Goal: Task Accomplishment & Management: Complete application form

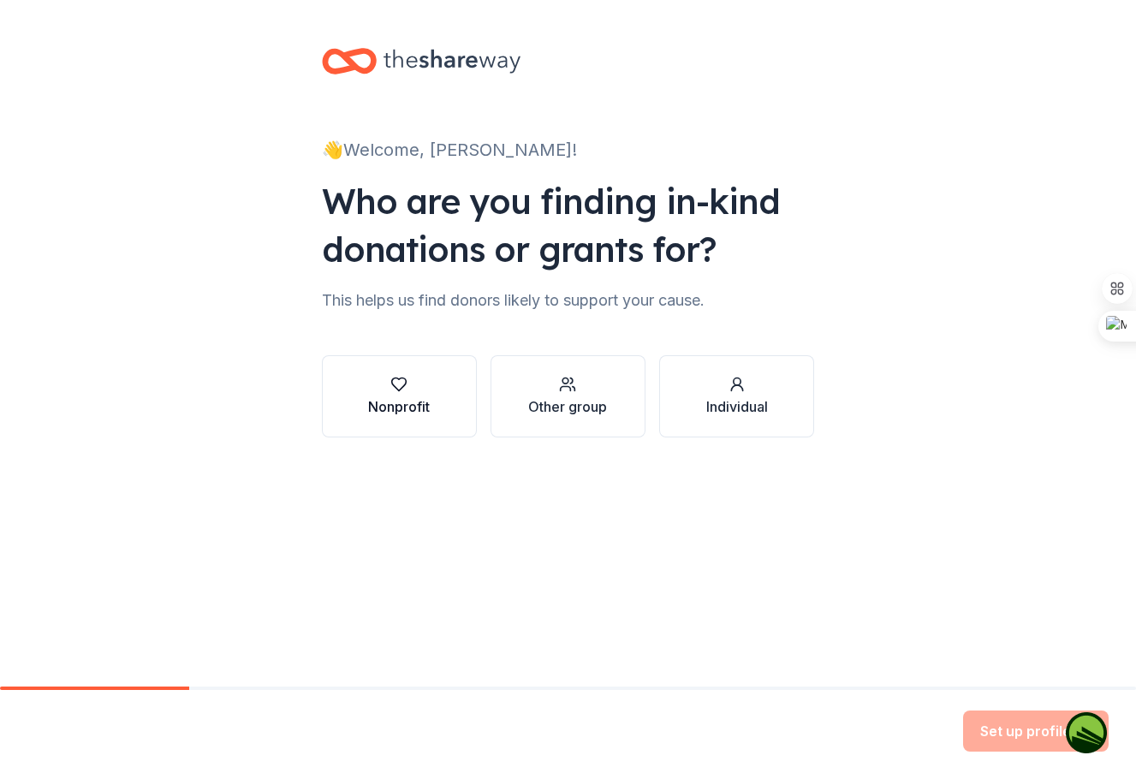
click at [407, 384] on icon "button" at bounding box center [398, 384] width 17 height 17
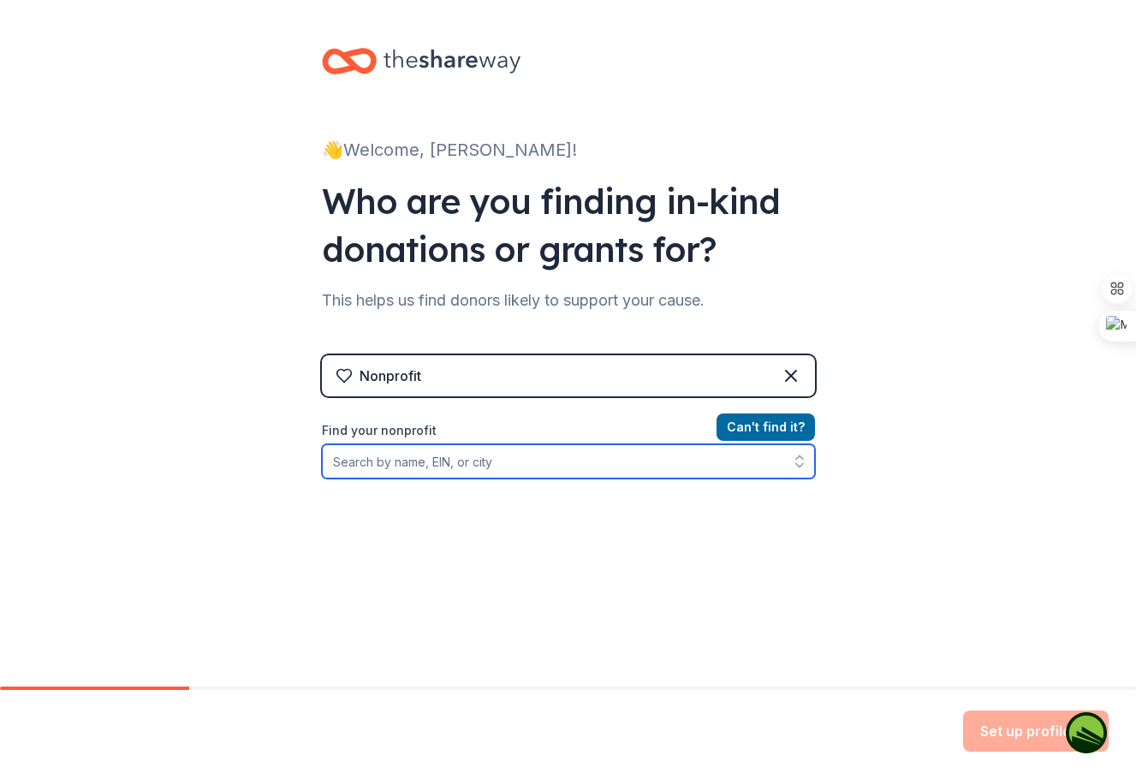
click at [514, 460] on input "Find your nonprofit" at bounding box center [568, 461] width 493 height 34
click at [514, 459] on input "Find your nonprofit" at bounding box center [568, 461] width 493 height 34
type input "[US_EMPLOYER_IDENTIFICATION_NUMBER]"
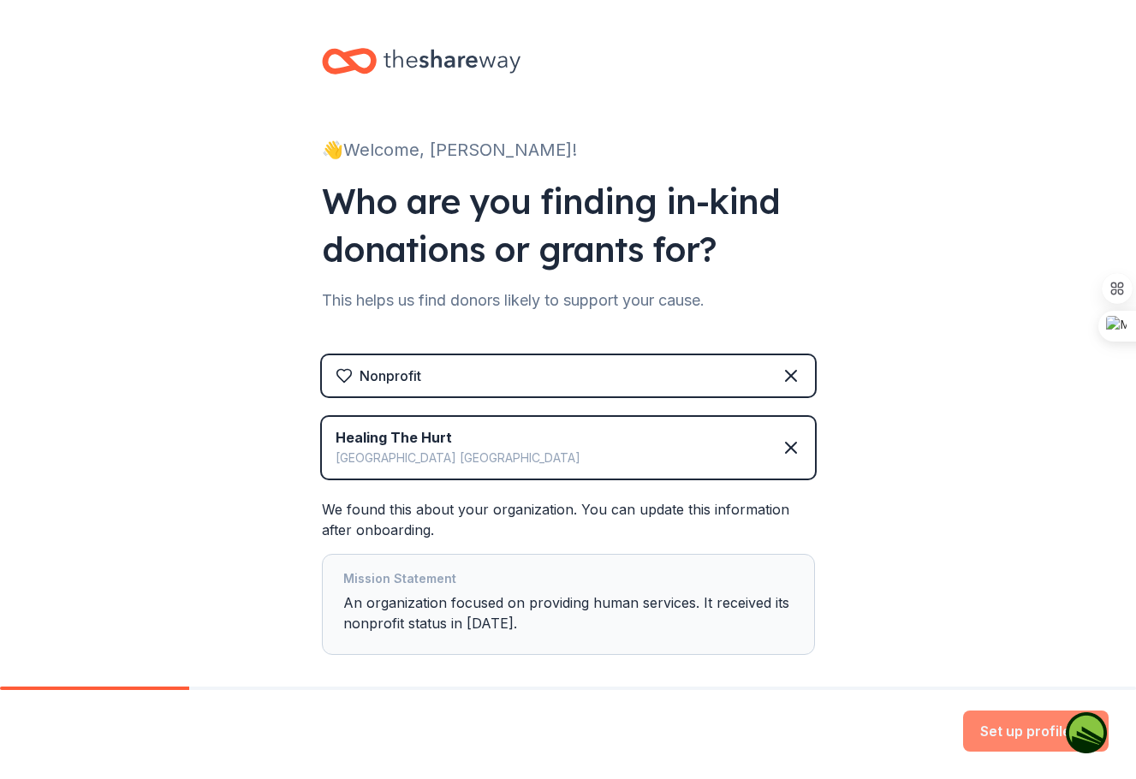
click at [992, 720] on button "Set up profile" at bounding box center [1035, 730] width 145 height 41
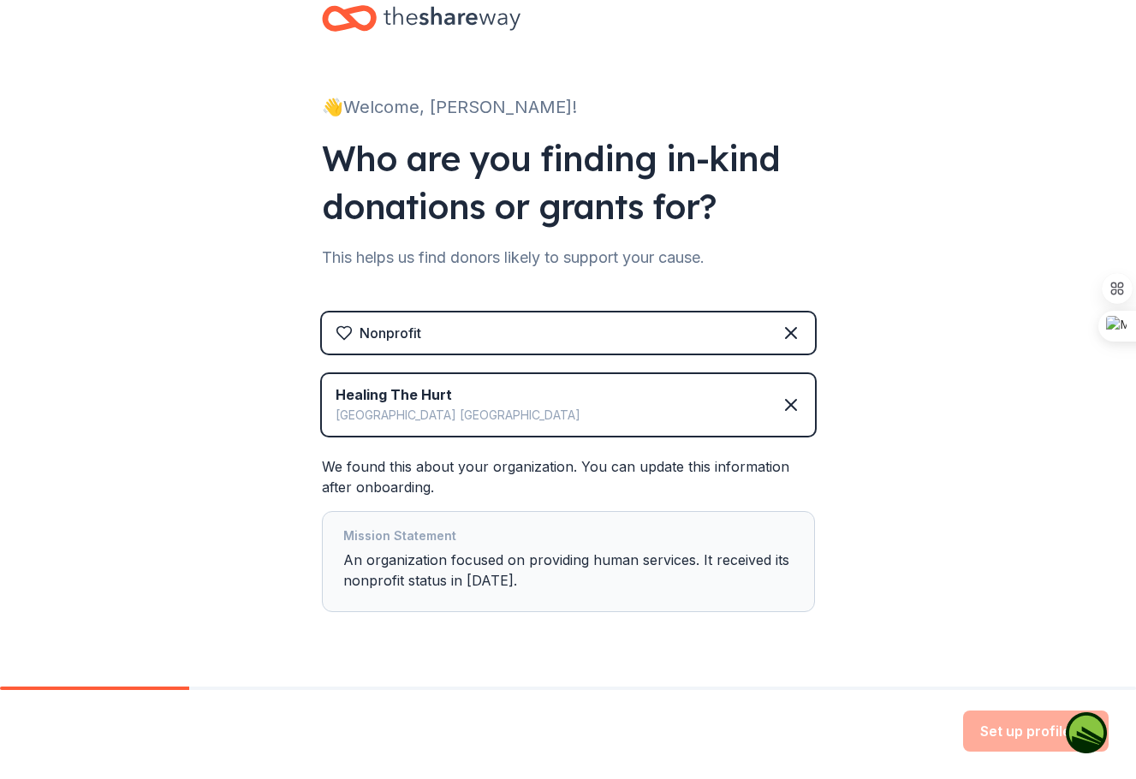
scroll to position [85, 0]
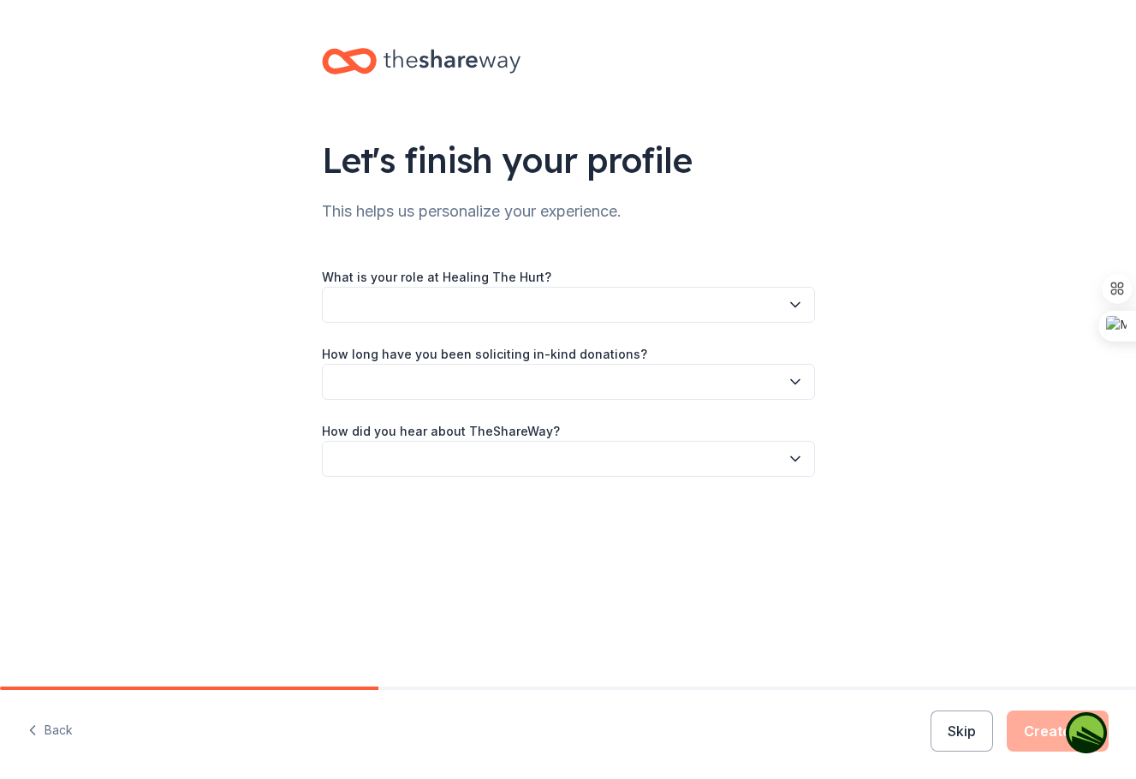
click at [383, 306] on button "button" at bounding box center [568, 305] width 493 height 36
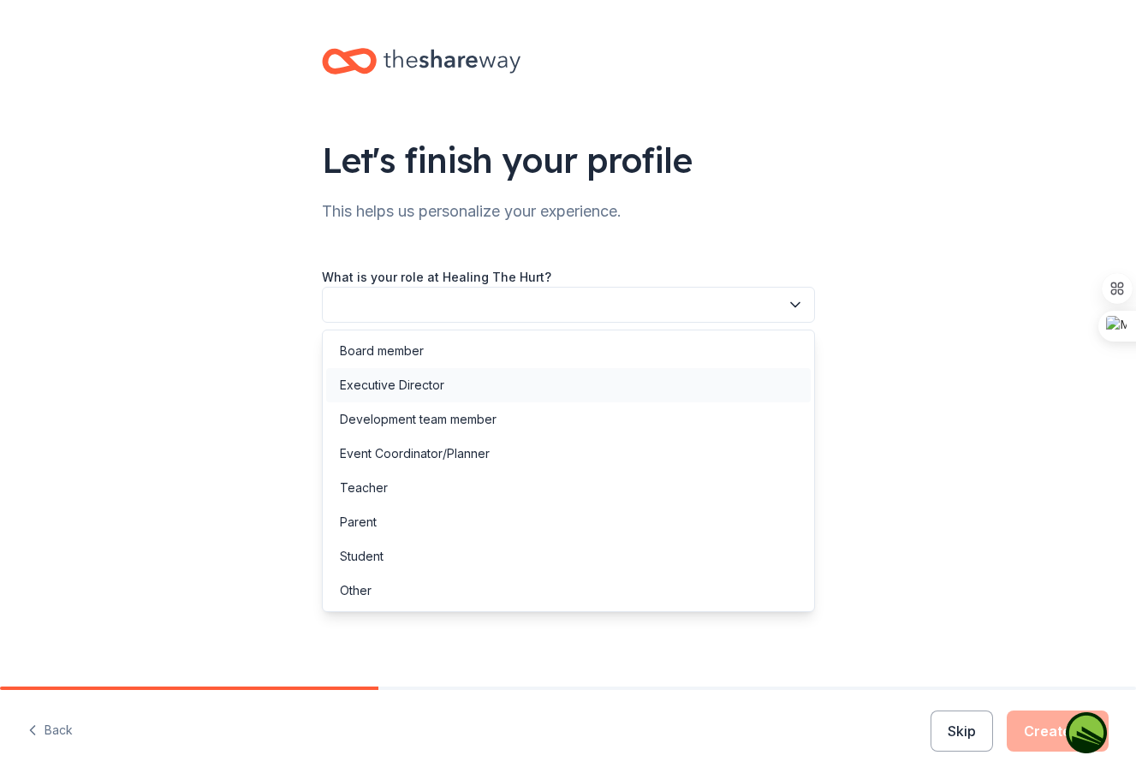
click at [460, 385] on div "Executive Director" at bounding box center [568, 385] width 484 height 34
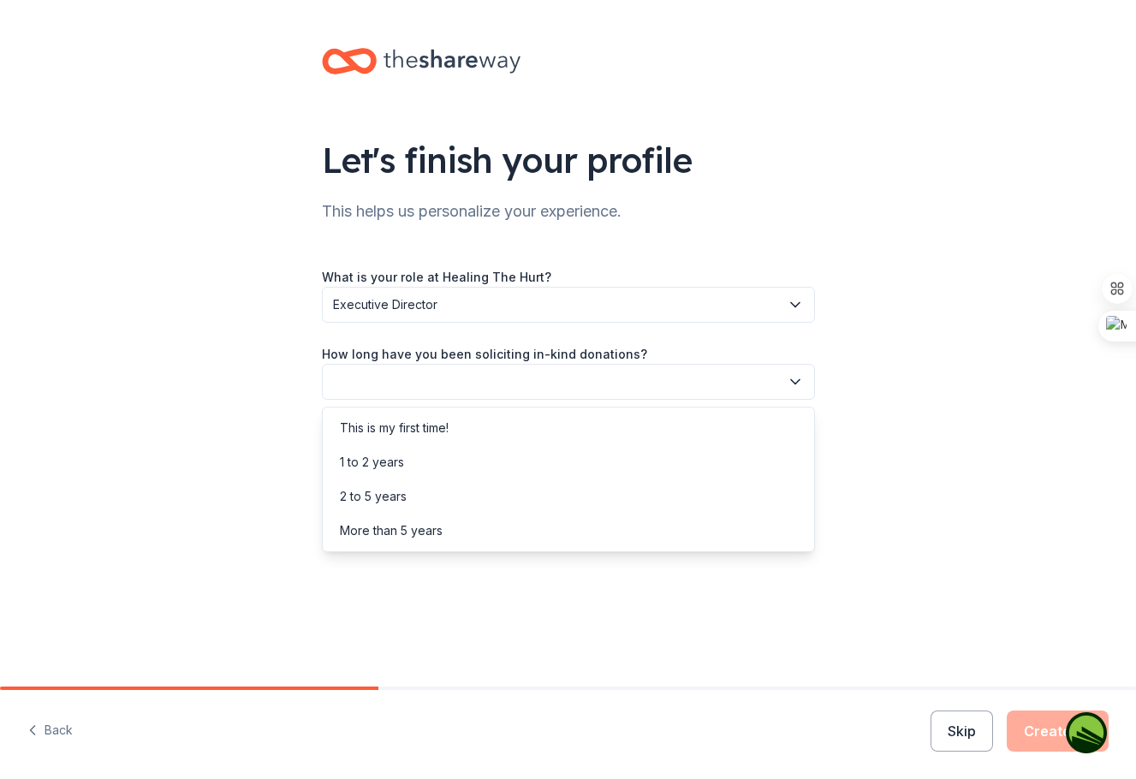
click at [458, 377] on button "button" at bounding box center [568, 382] width 493 height 36
click at [419, 430] on div "This is my first time!" at bounding box center [394, 428] width 109 height 21
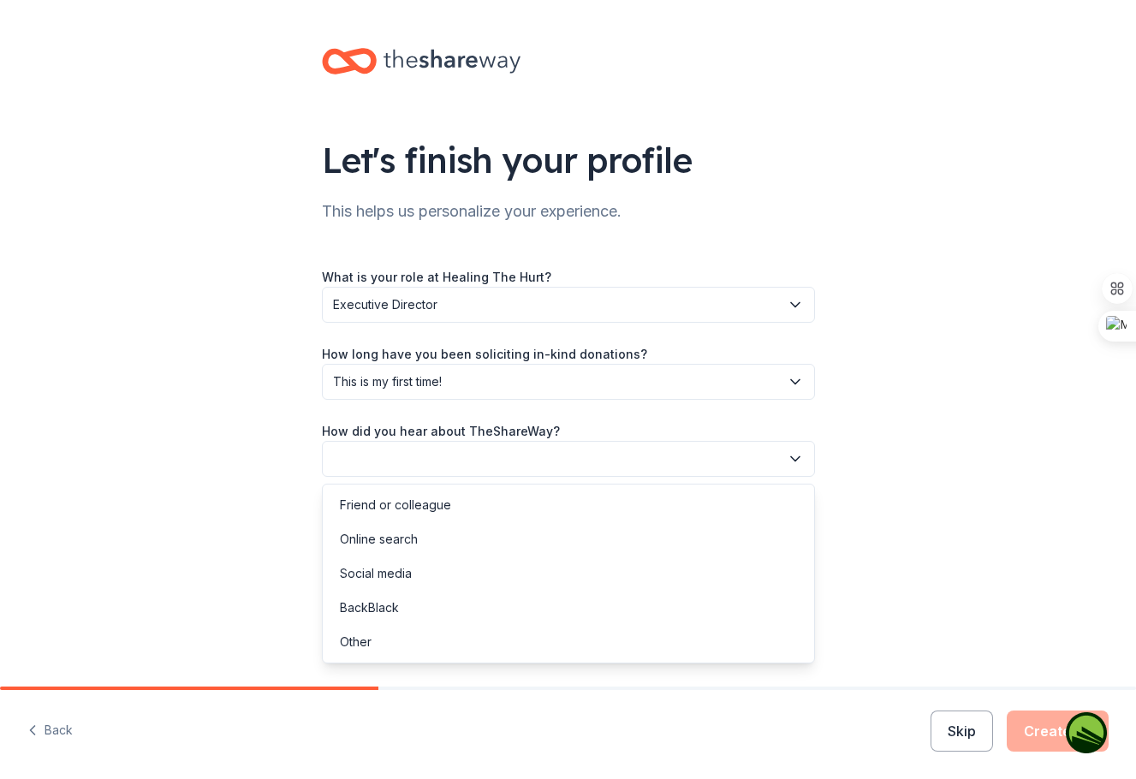
click at [434, 456] on button "button" at bounding box center [568, 459] width 493 height 36
click at [429, 541] on div "Online search" at bounding box center [568, 539] width 484 height 34
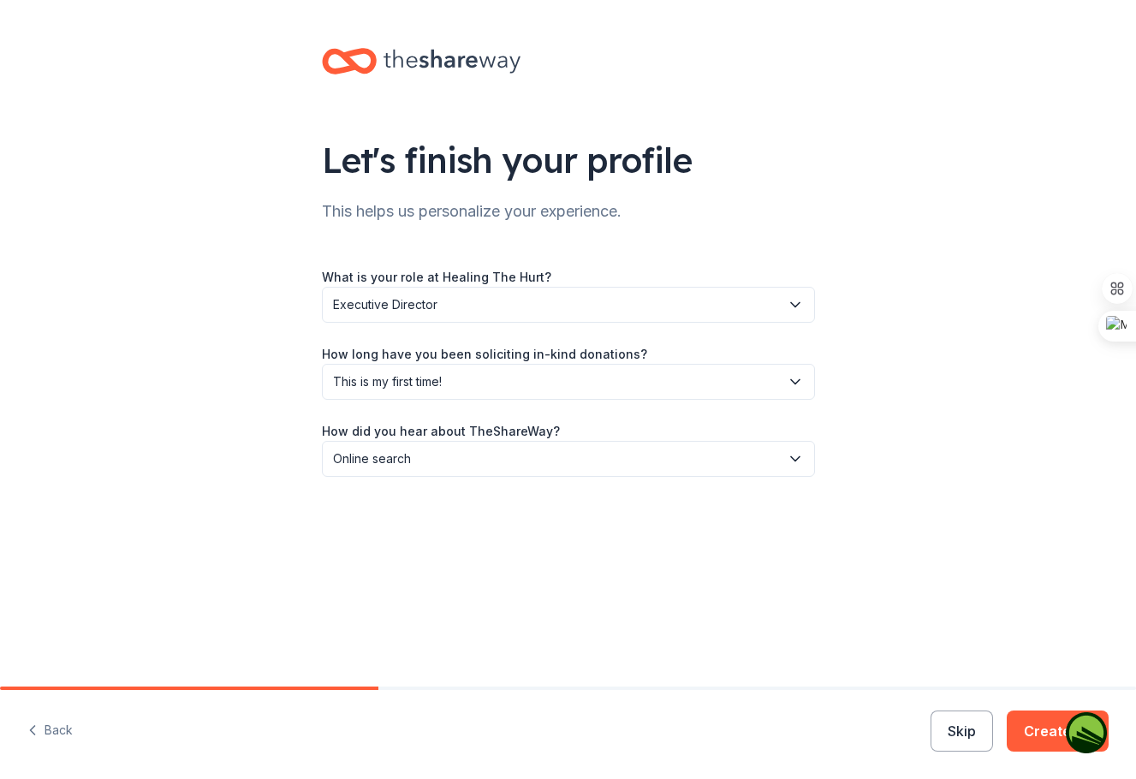
click at [1035, 730] on button "Create" at bounding box center [1057, 730] width 102 height 41
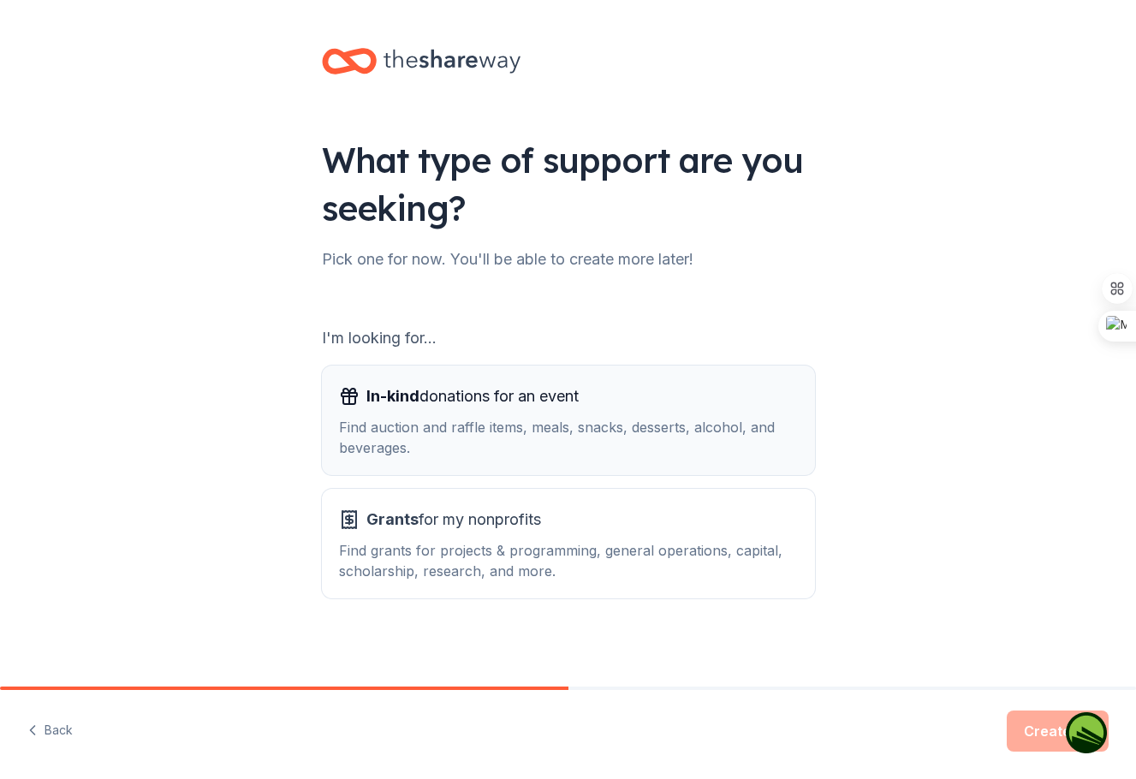
click at [526, 432] on div "Find auction and raffle items, meals, snacks, desserts, alcohol, and beverages." at bounding box center [568, 437] width 459 height 41
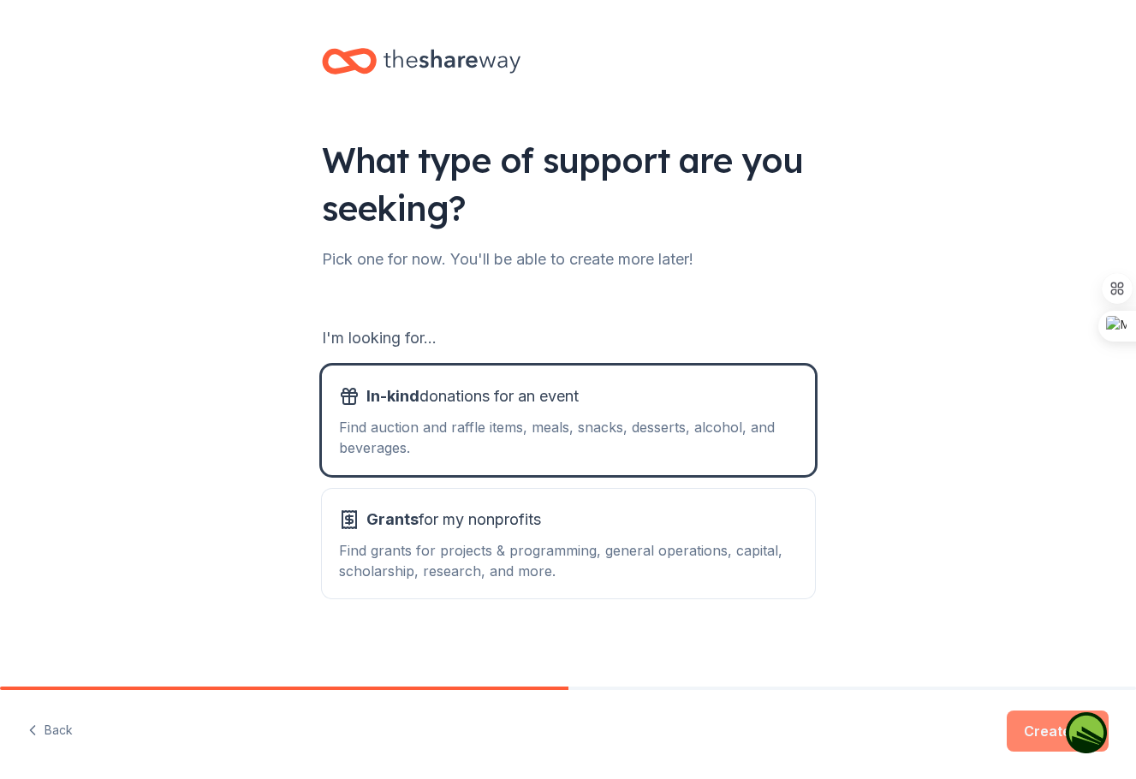
click at [1039, 733] on button "Create" at bounding box center [1057, 730] width 102 height 41
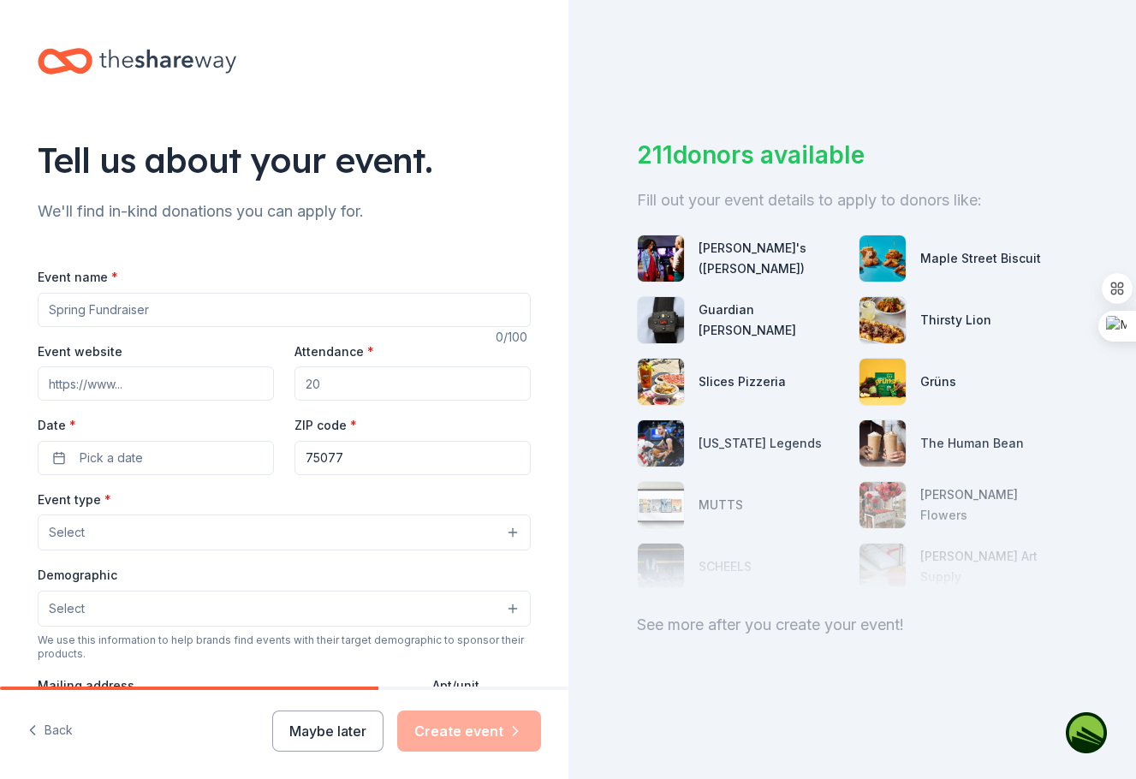
click at [205, 304] on input "Event name *" at bounding box center [284, 310] width 493 height 34
type input "IT TAKES A VILLAGE TO RAISE KINGDOM CHILDREN"
click at [158, 392] on input "Event website" at bounding box center [156, 383] width 236 height 34
type input "H"
type input "healthehurt.net"
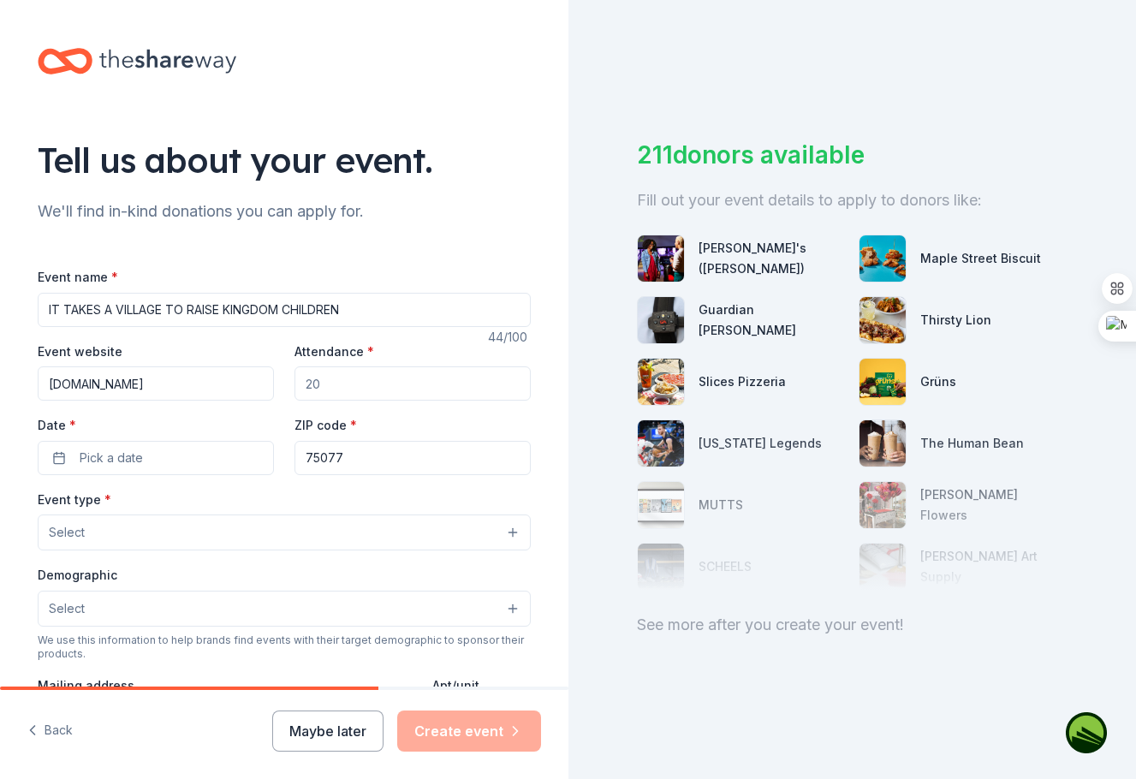
click at [356, 384] on input "Attendance *" at bounding box center [412, 383] width 236 height 34
type input "100"
click at [159, 456] on button "Pick a date" at bounding box center [156, 458] width 236 height 34
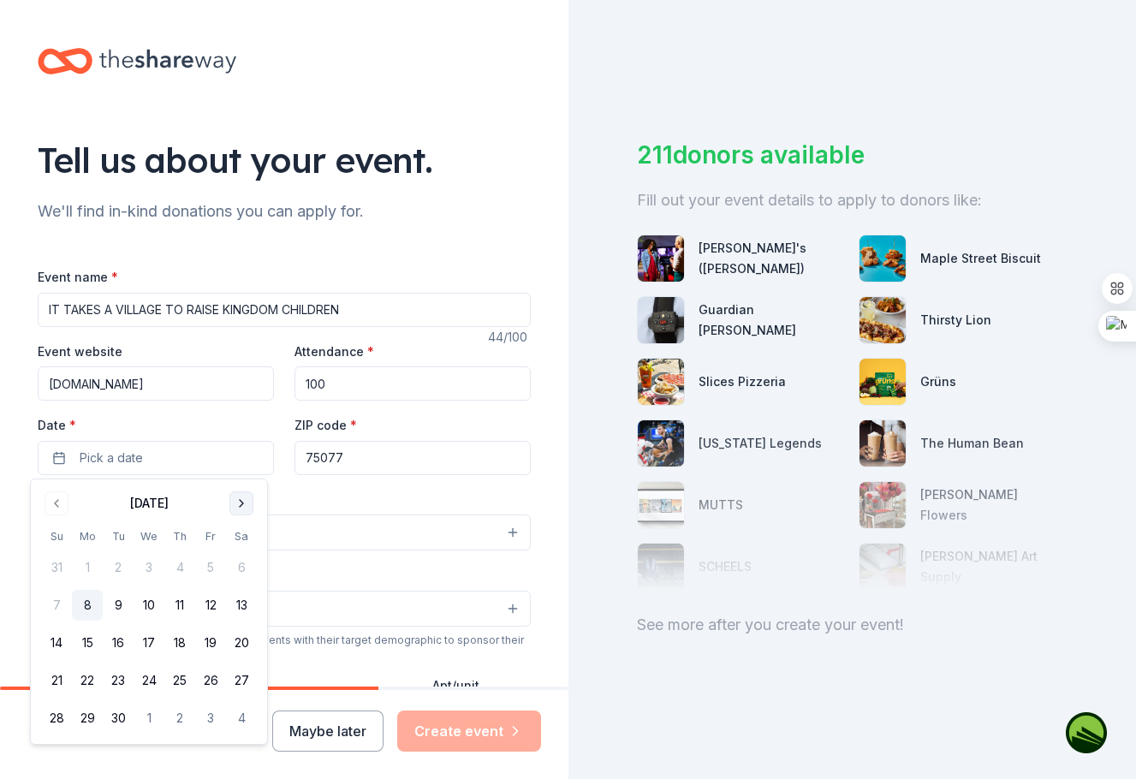
click at [242, 504] on button "Go to next month" at bounding box center [241, 503] width 24 height 24
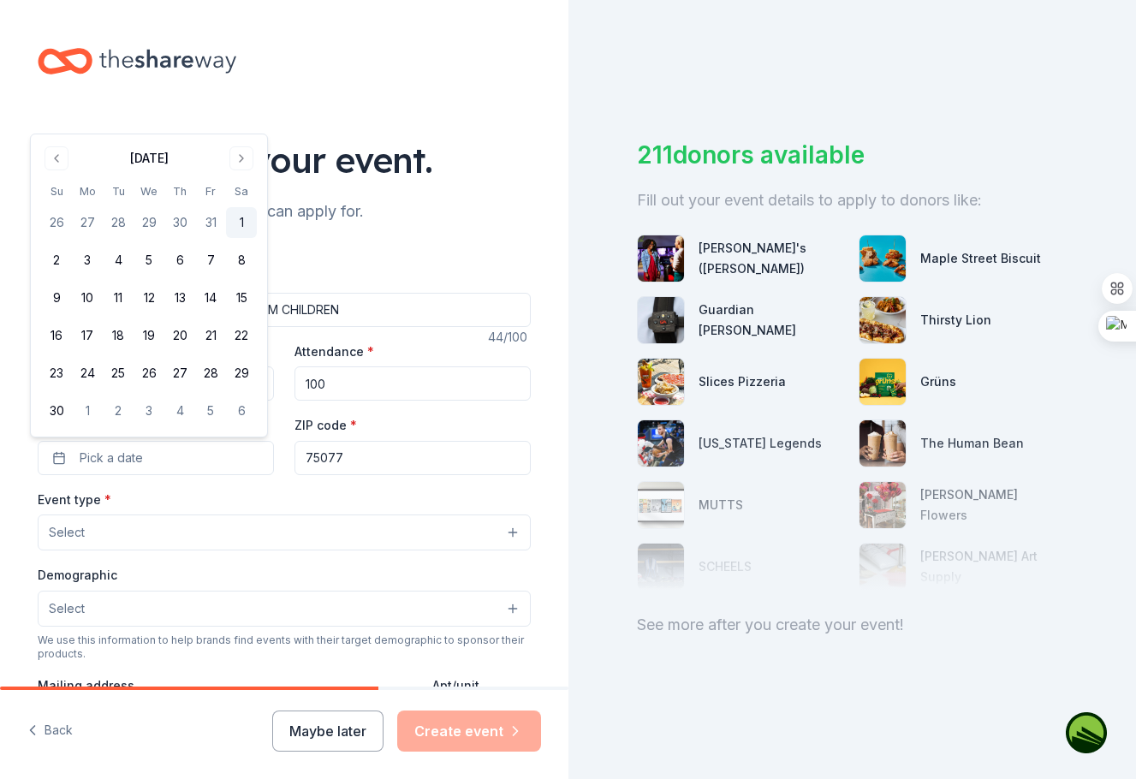
click at [238, 220] on button "1" at bounding box center [241, 222] width 31 height 31
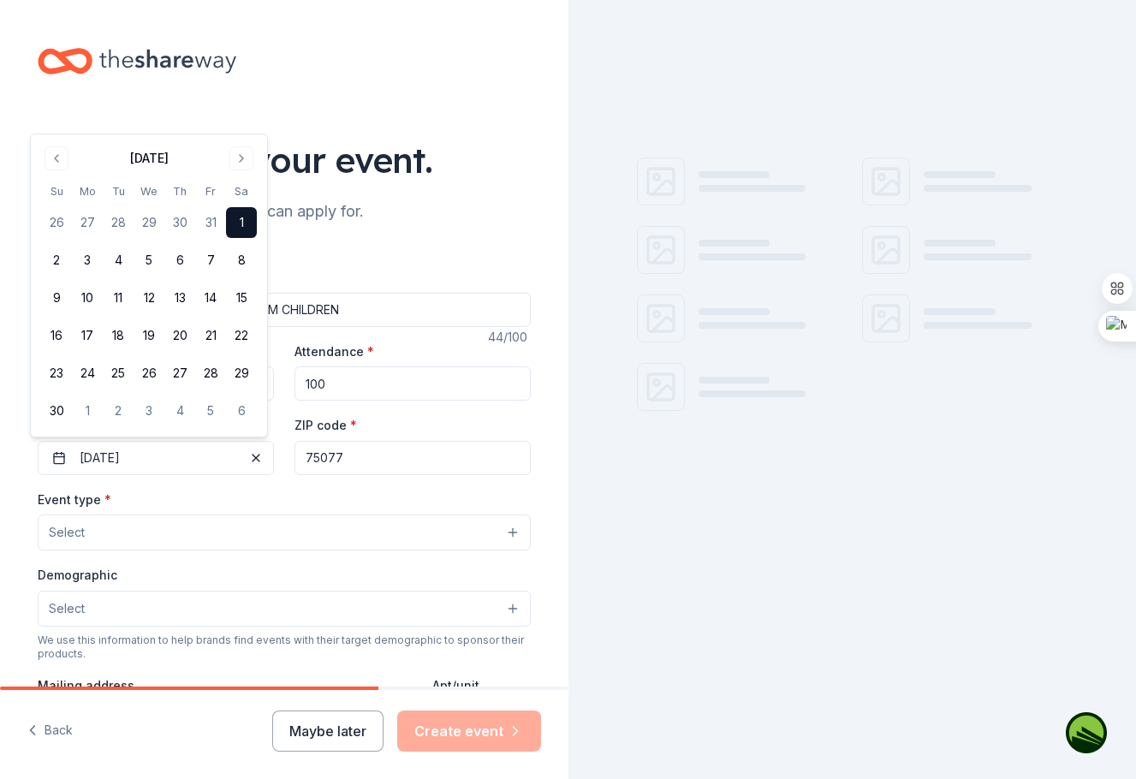
click at [231, 499] on div "Event type * Select" at bounding box center [284, 520] width 493 height 62
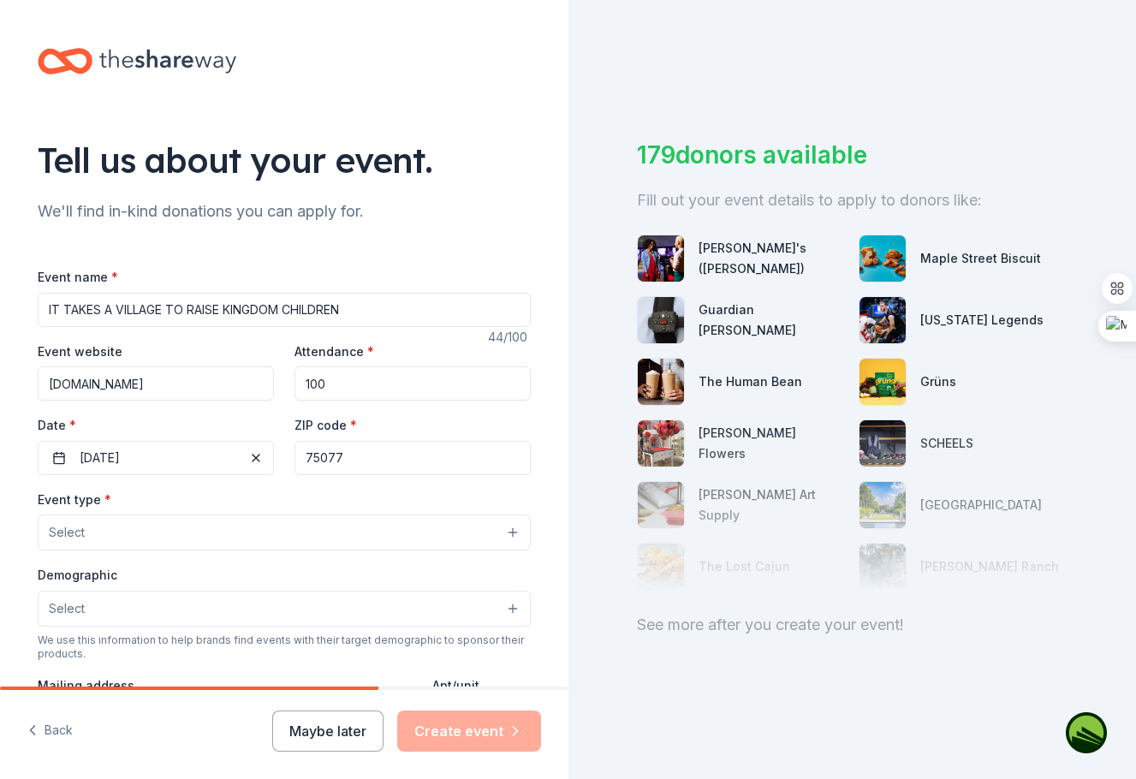
click at [122, 528] on button "Select" at bounding box center [284, 532] width 493 height 36
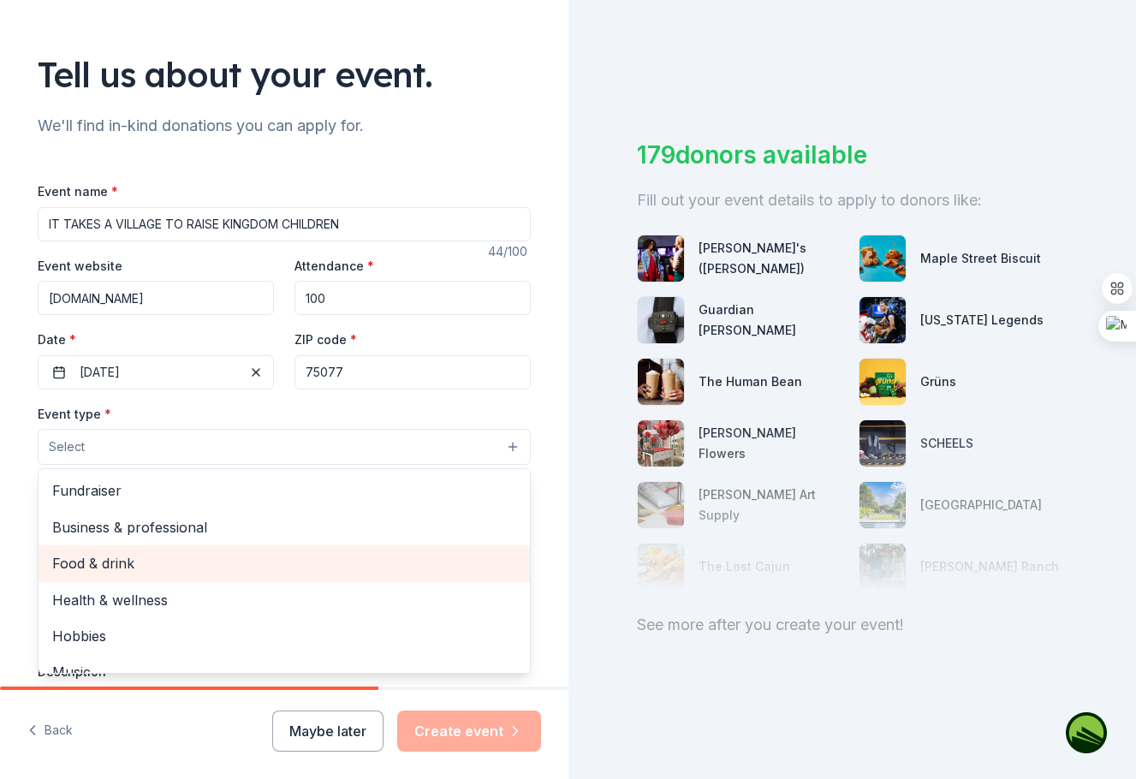
click at [169, 573] on span "Food & drink" at bounding box center [284, 563] width 464 height 22
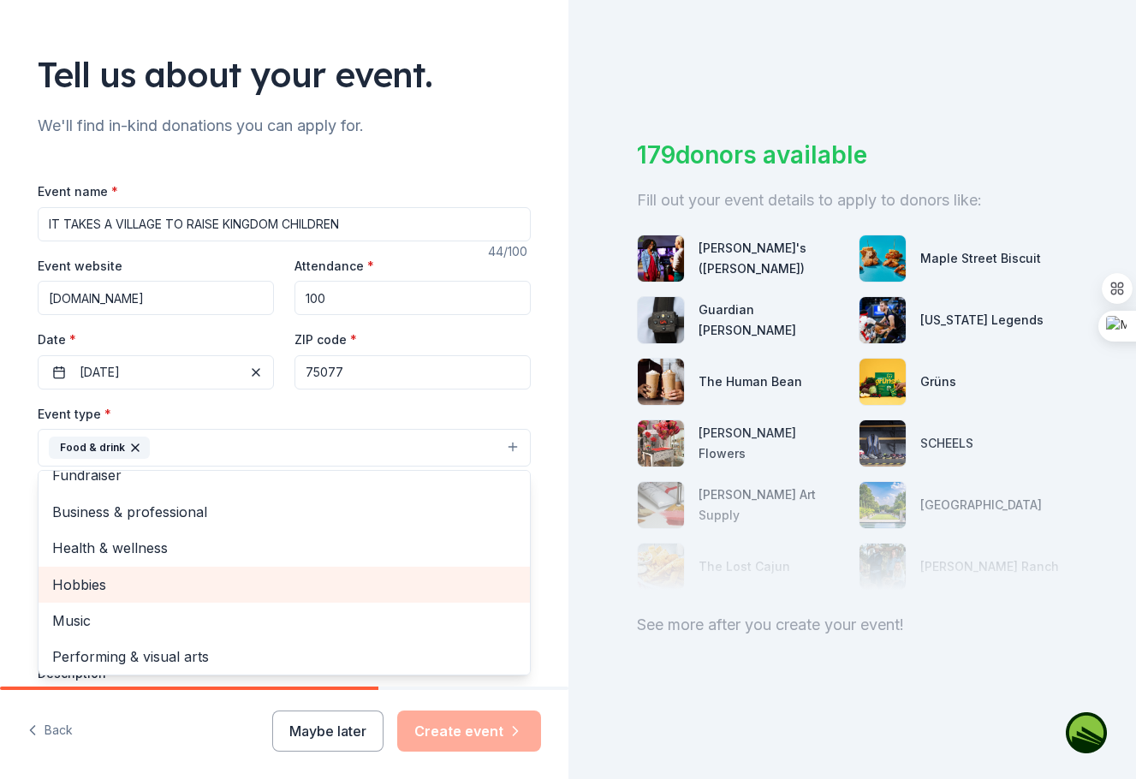
scroll to position [21, 0]
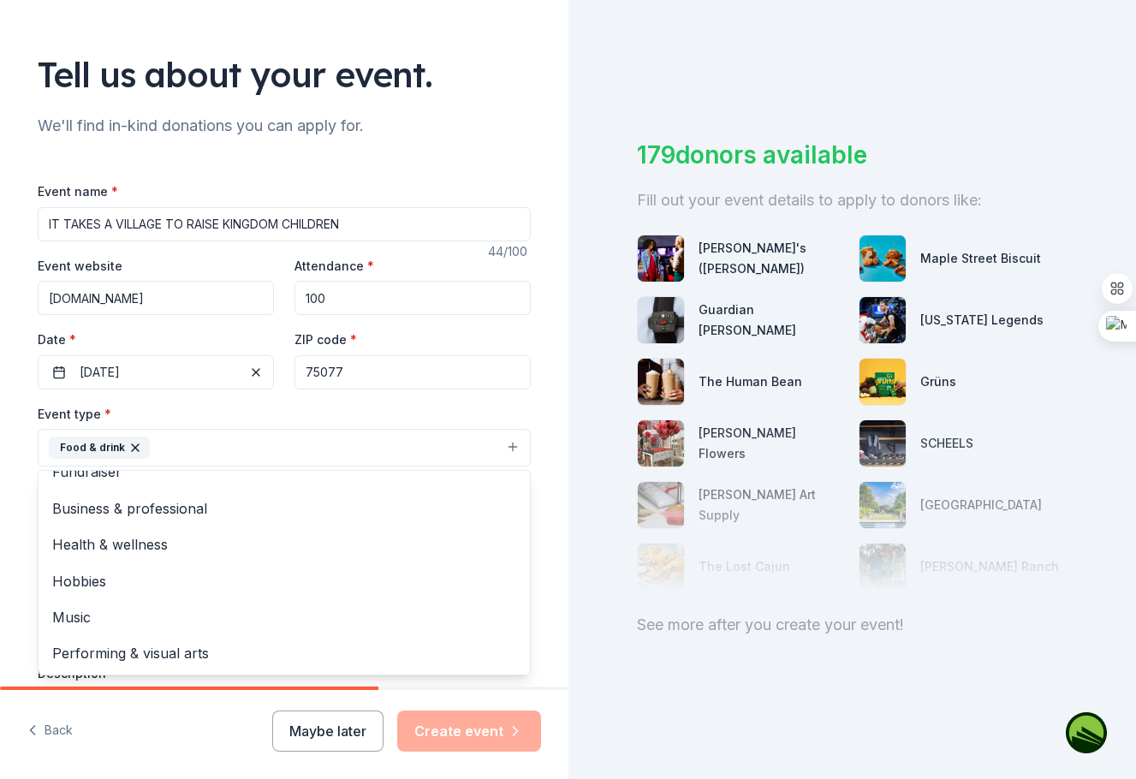
click at [495, 398] on div "Event name * IT TAKES A VILLAGE TO RAISE KINGDOM CHILDREN 44 /100 Event website…" at bounding box center [284, 577] width 493 height 793
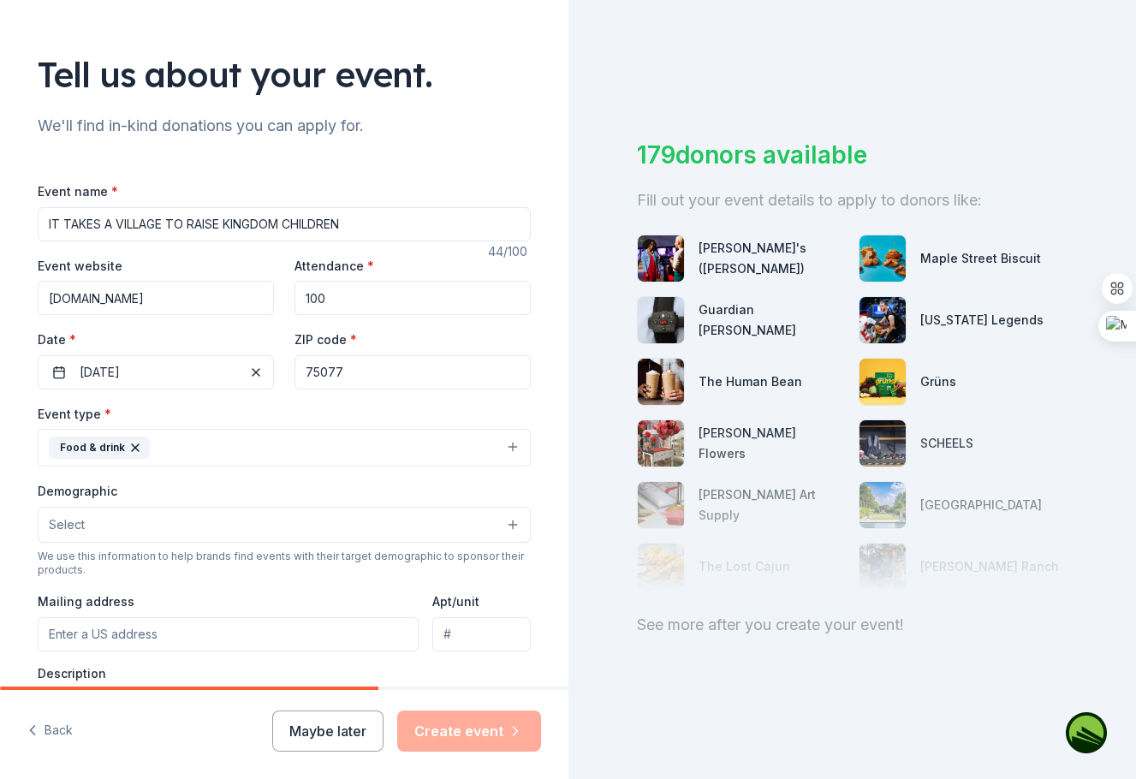
click at [236, 530] on button "Select" at bounding box center [284, 525] width 493 height 36
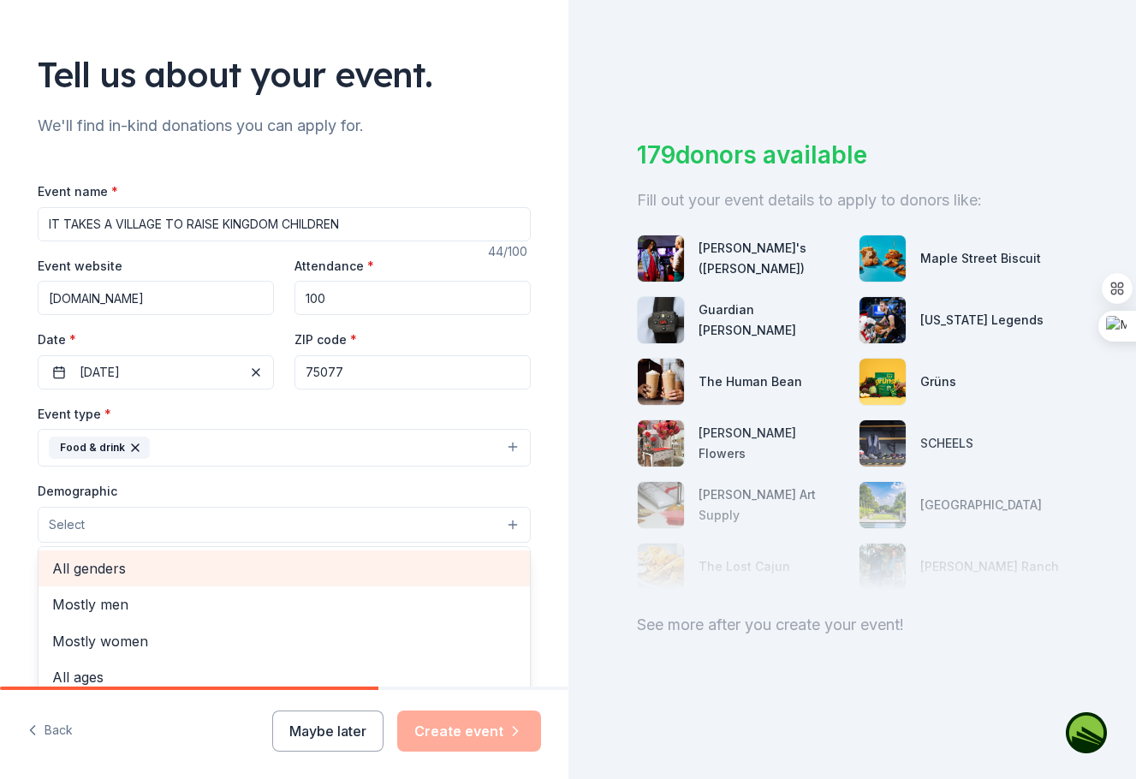
click at [199, 567] on span "All genders" at bounding box center [284, 568] width 464 height 22
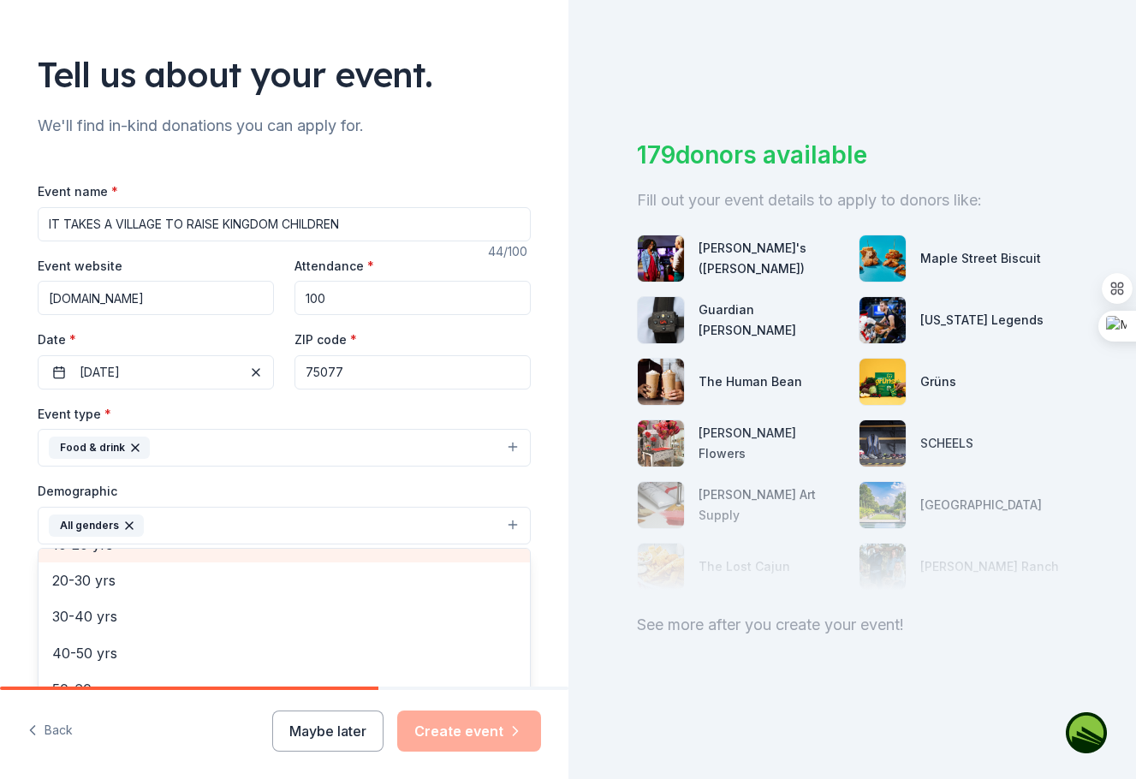
scroll to position [239, 0]
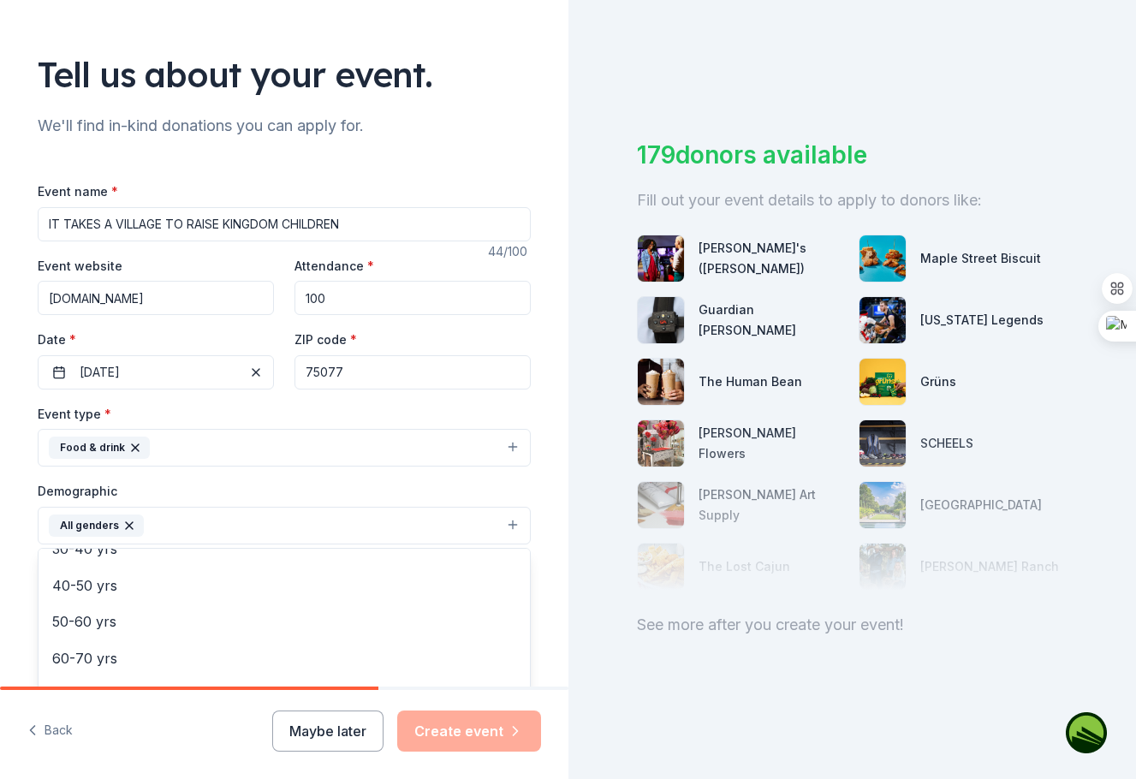
click at [285, 482] on div "Demographic All genders Mostly men Mostly women All ages 0-10 yrs 10-20 yrs 20-…" at bounding box center [284, 512] width 493 height 64
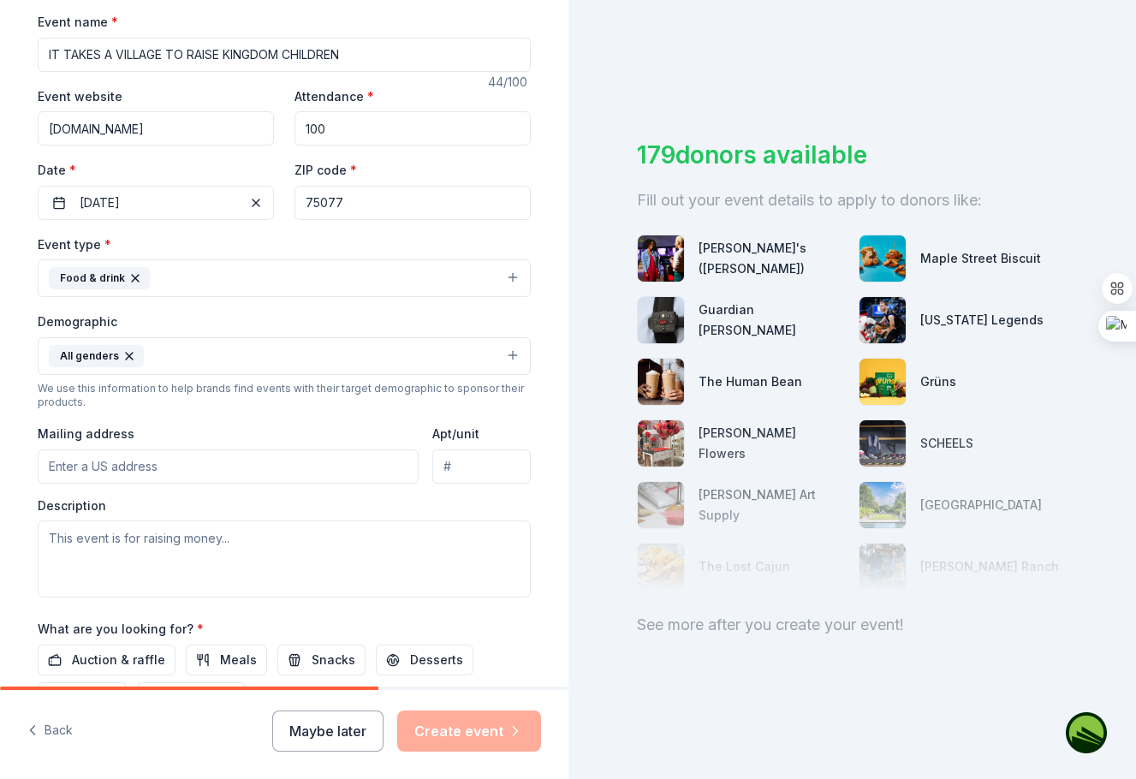
scroll to position [257, 0]
click at [169, 472] on input "Mailing address" at bounding box center [228, 465] width 381 height 34
type input "880 PINNACLE CIRCLE"
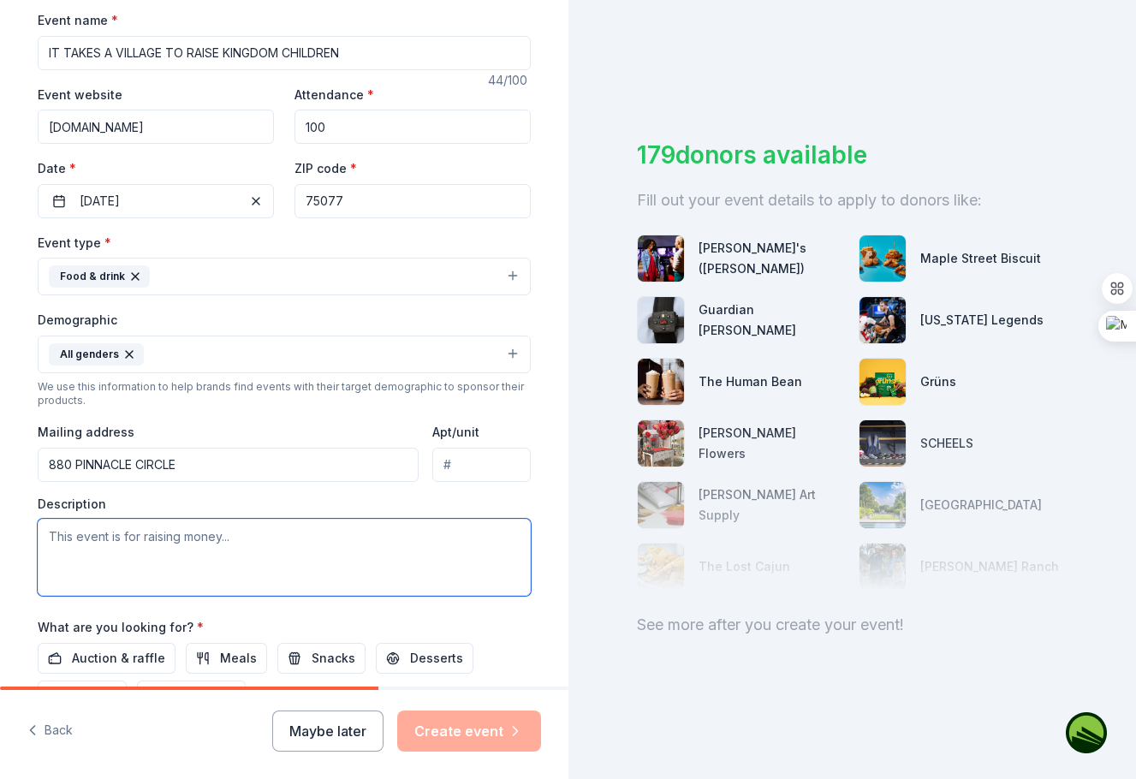
click at [171, 551] on textarea at bounding box center [284, 557] width 493 height 77
click at [96, 540] on textarea at bounding box center [284, 557] width 493 height 77
paste textarea "Purpose of the Event The conference is designed to equip, inspire, and strength…"
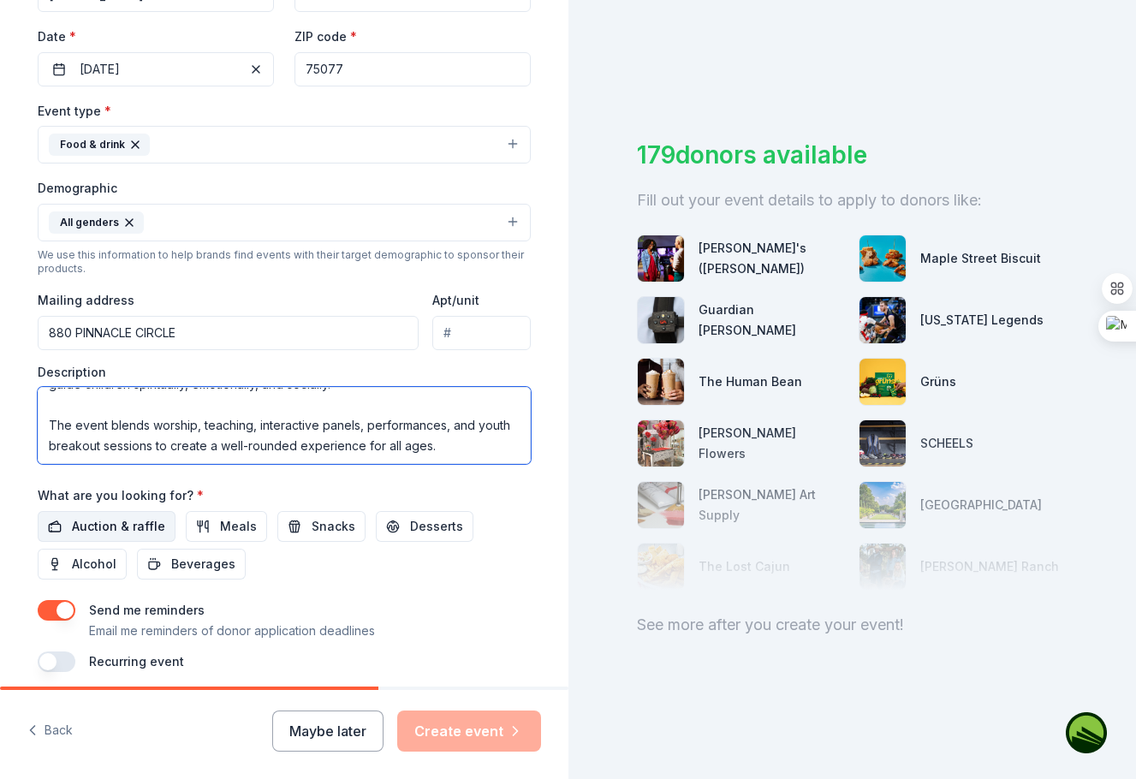
scroll to position [428, 0]
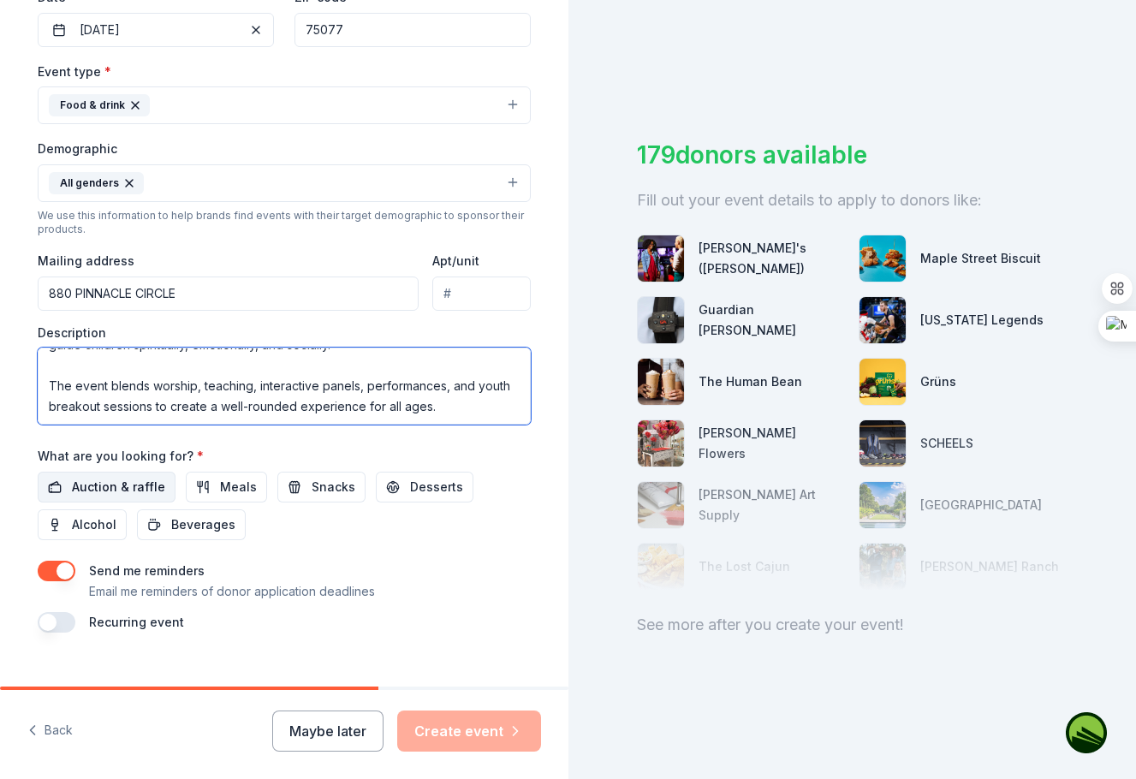
type textarea "Purpose of the Event The conference is designed to equip, inspire, and strength…"
click at [104, 489] on span "Auction & raffle" at bounding box center [118, 487] width 93 height 21
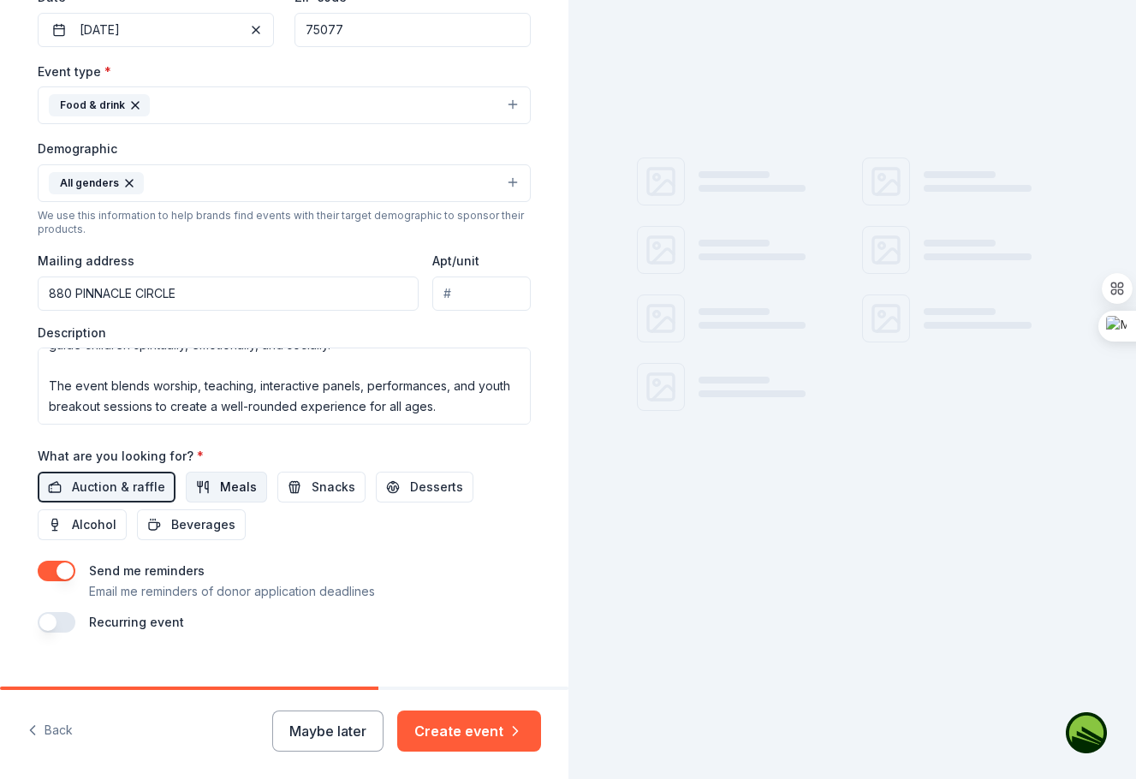
click at [227, 489] on span "Meals" at bounding box center [238, 487] width 37 height 21
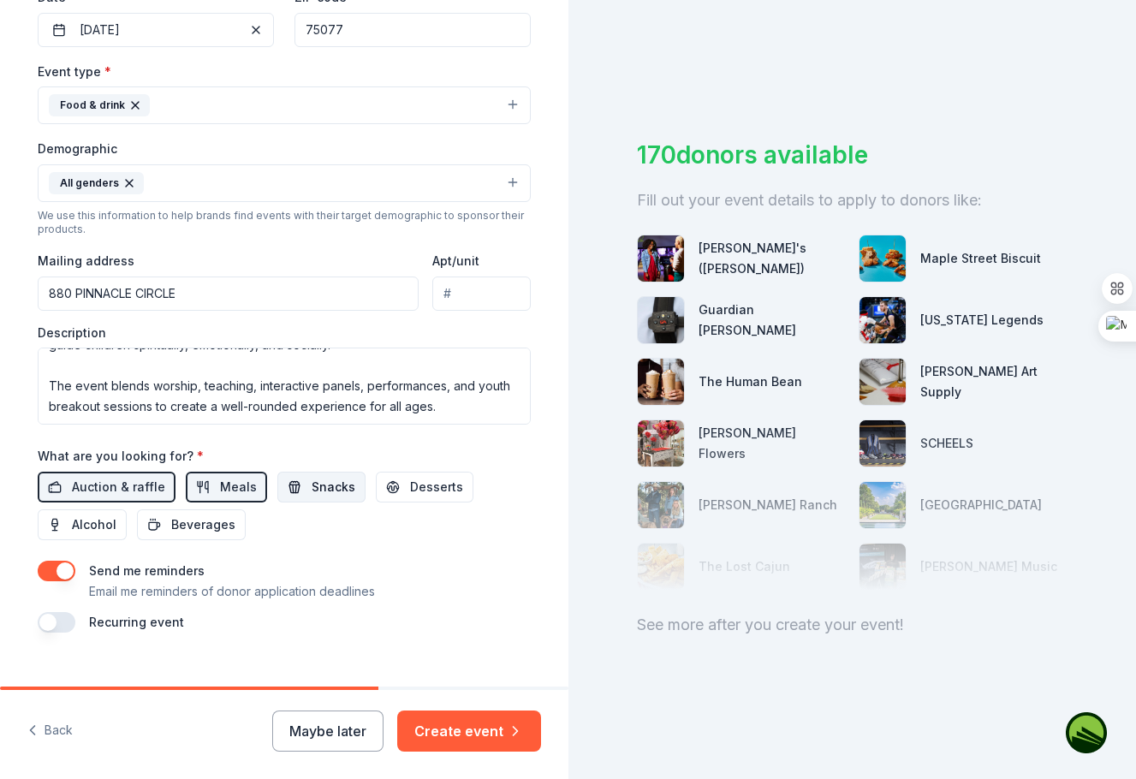
click at [312, 491] on span "Snacks" at bounding box center [334, 487] width 44 height 21
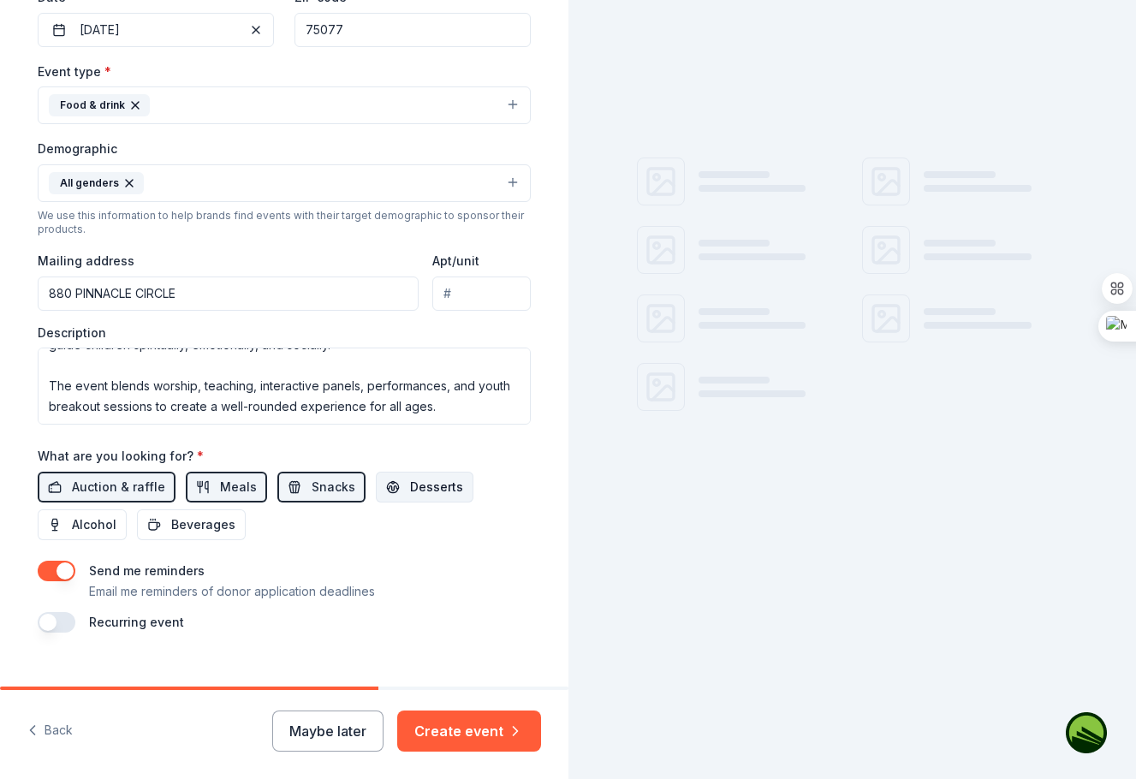
click at [410, 490] on span "Desserts" at bounding box center [436, 487] width 53 height 21
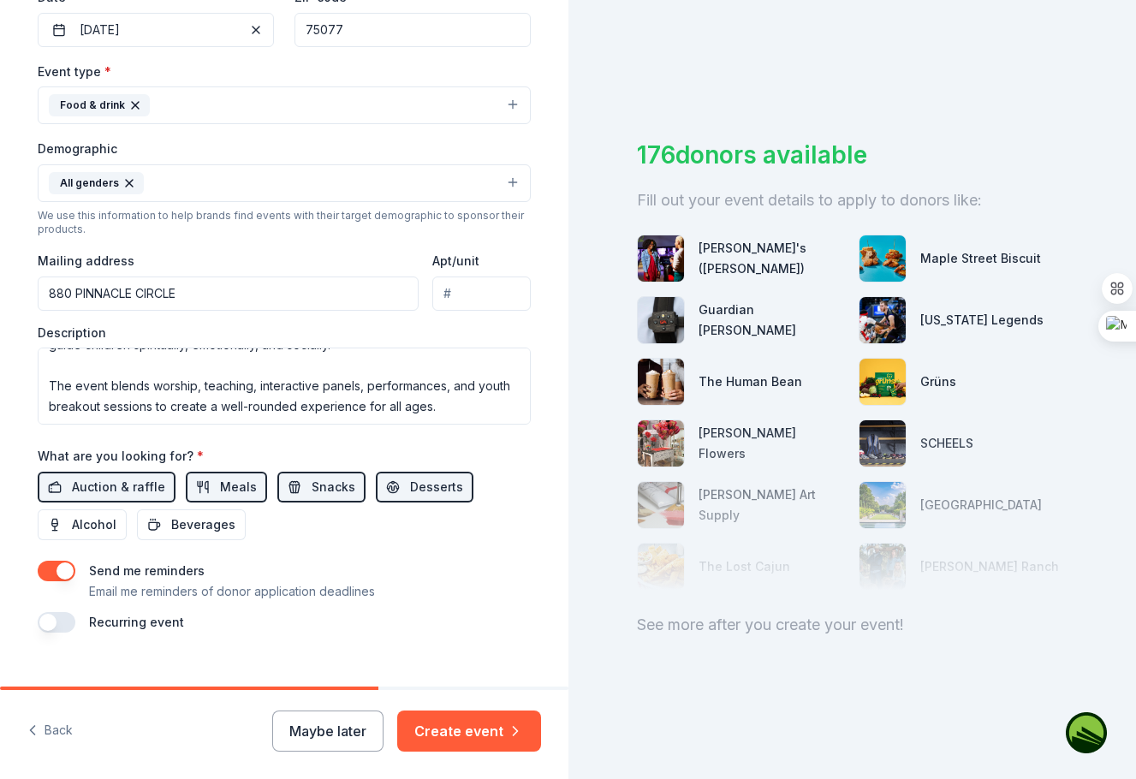
click at [39, 573] on button "button" at bounding box center [57, 571] width 38 height 21
click at [487, 734] on button "Create event" at bounding box center [469, 730] width 144 height 41
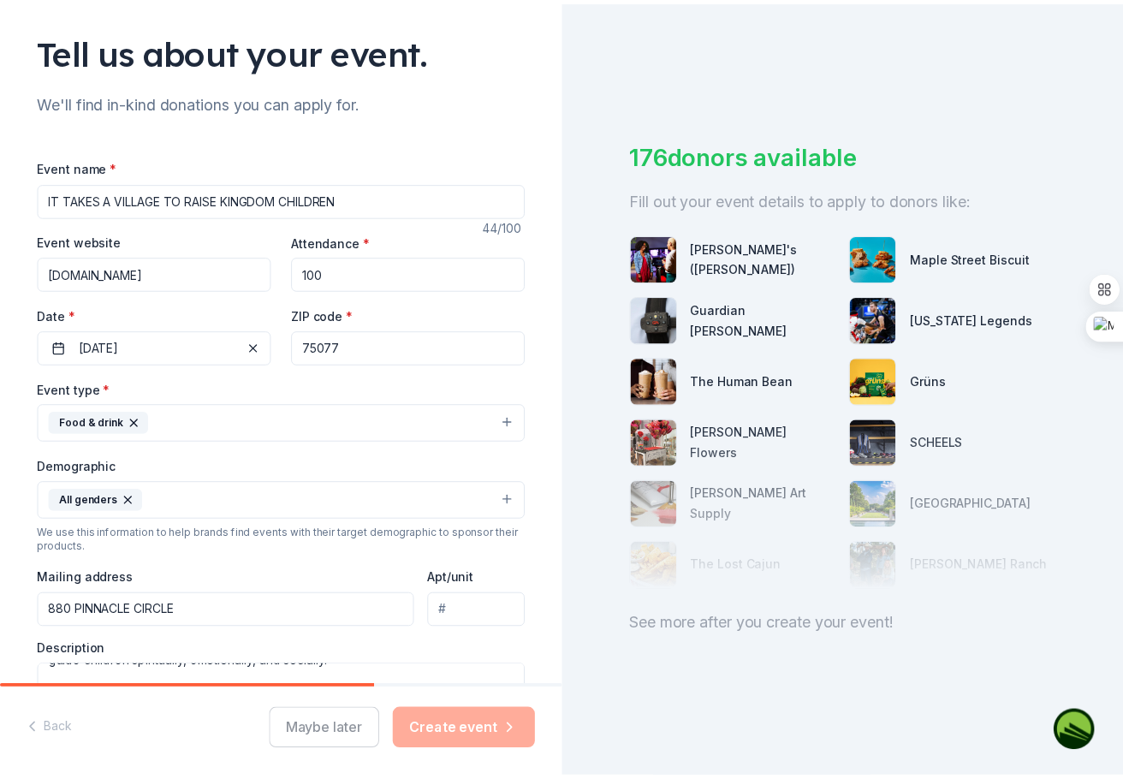
scroll to position [86, 0]
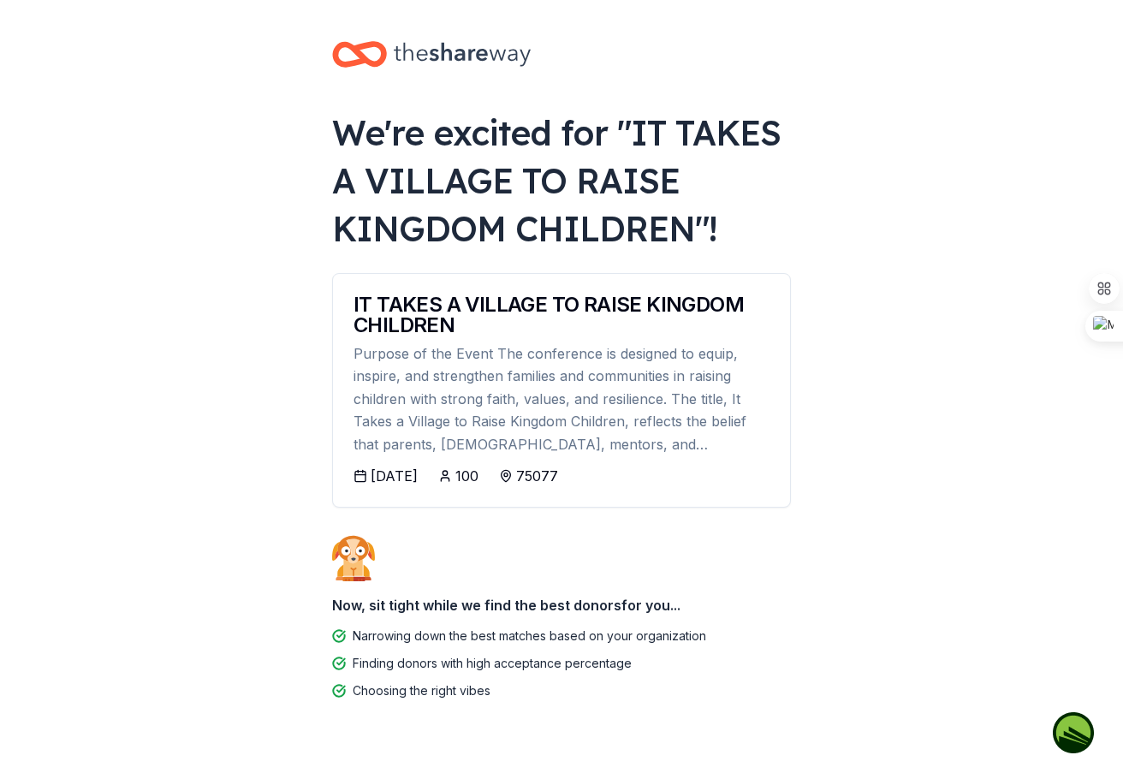
scroll to position [35, 0]
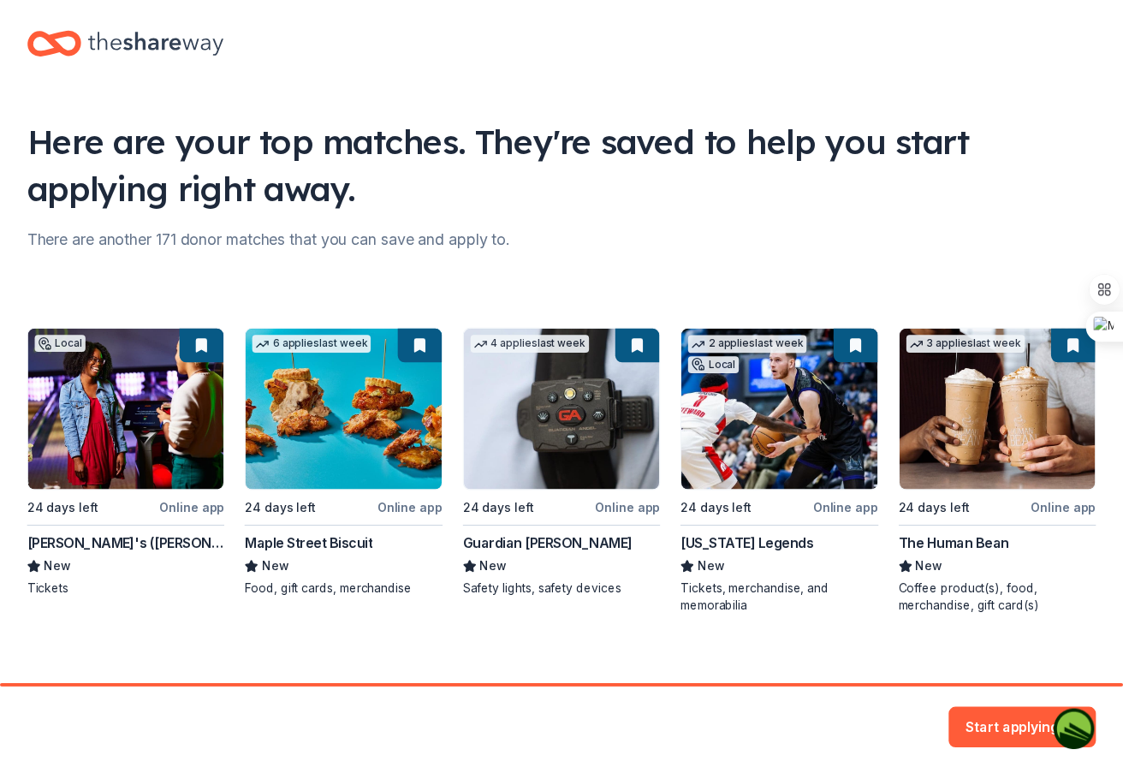
scroll to position [33, 0]
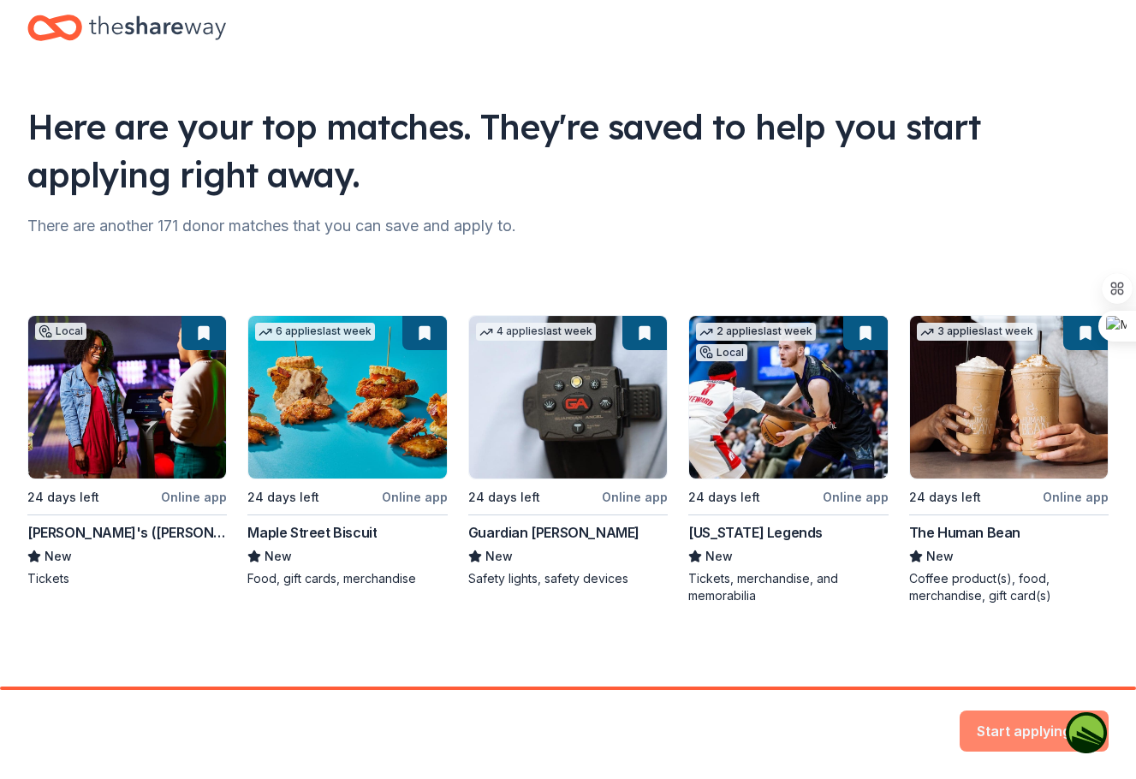
click at [995, 718] on button "Start applying" at bounding box center [1033, 724] width 149 height 41
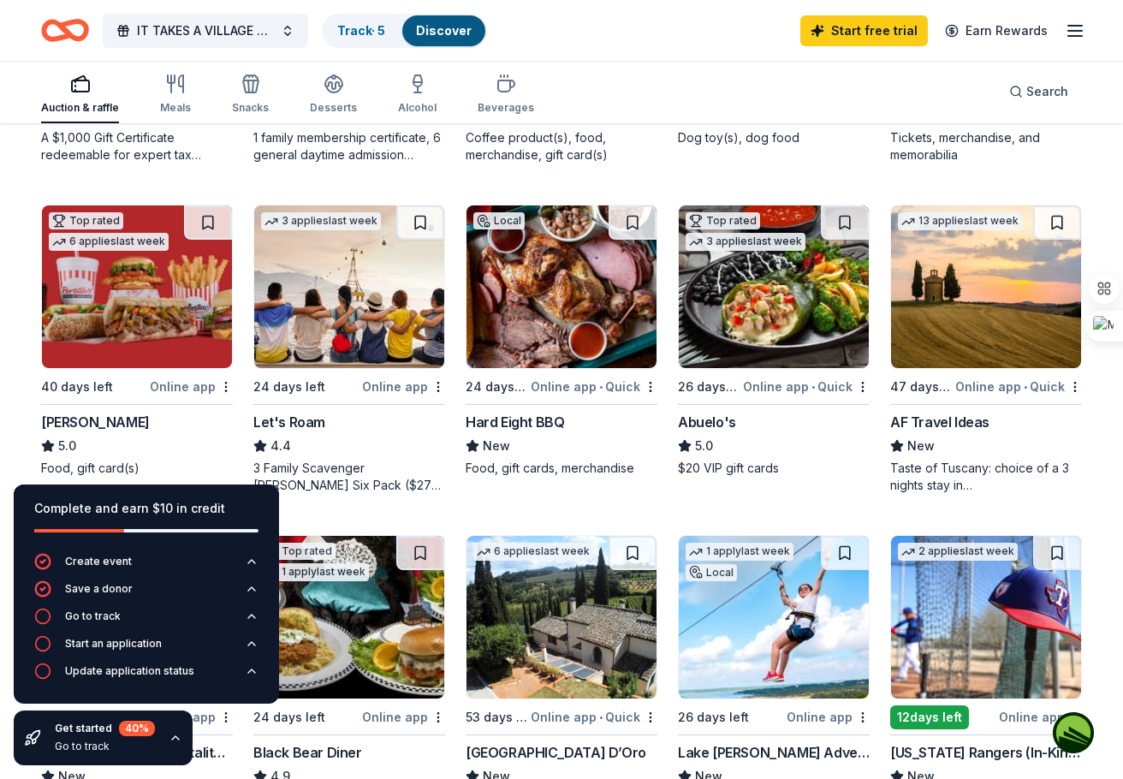
scroll to position [770, 0]
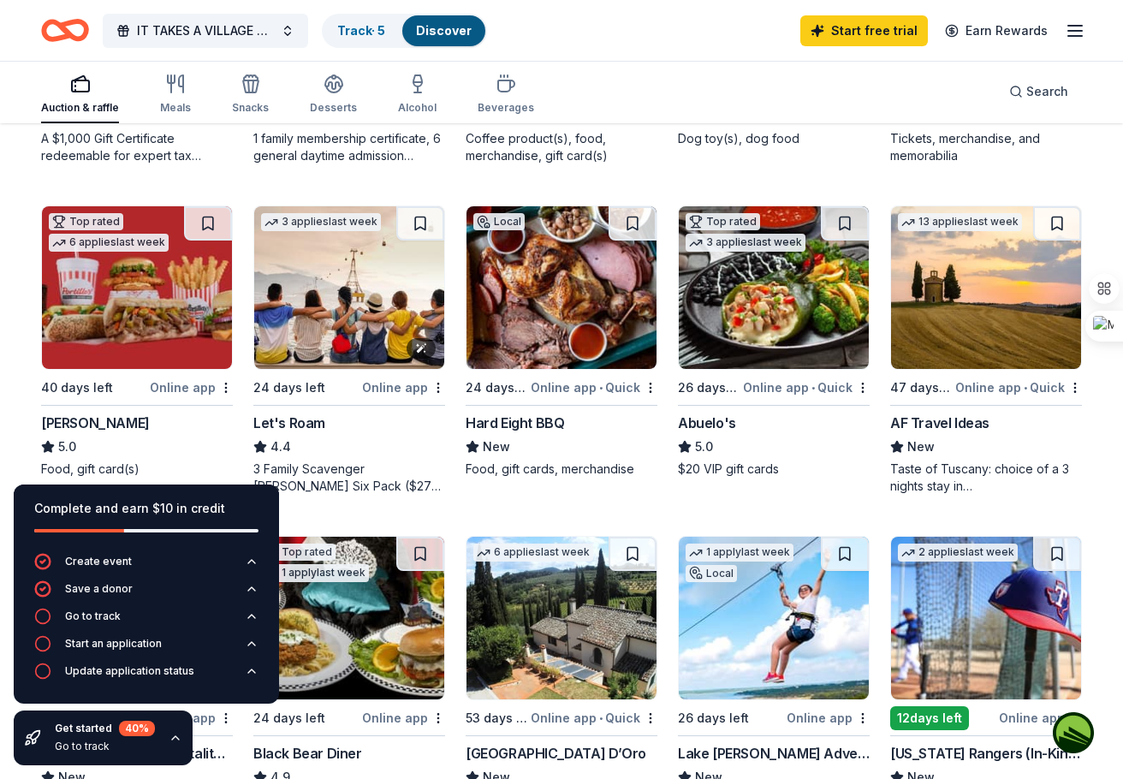
click at [359, 316] on img at bounding box center [349, 287] width 190 height 163
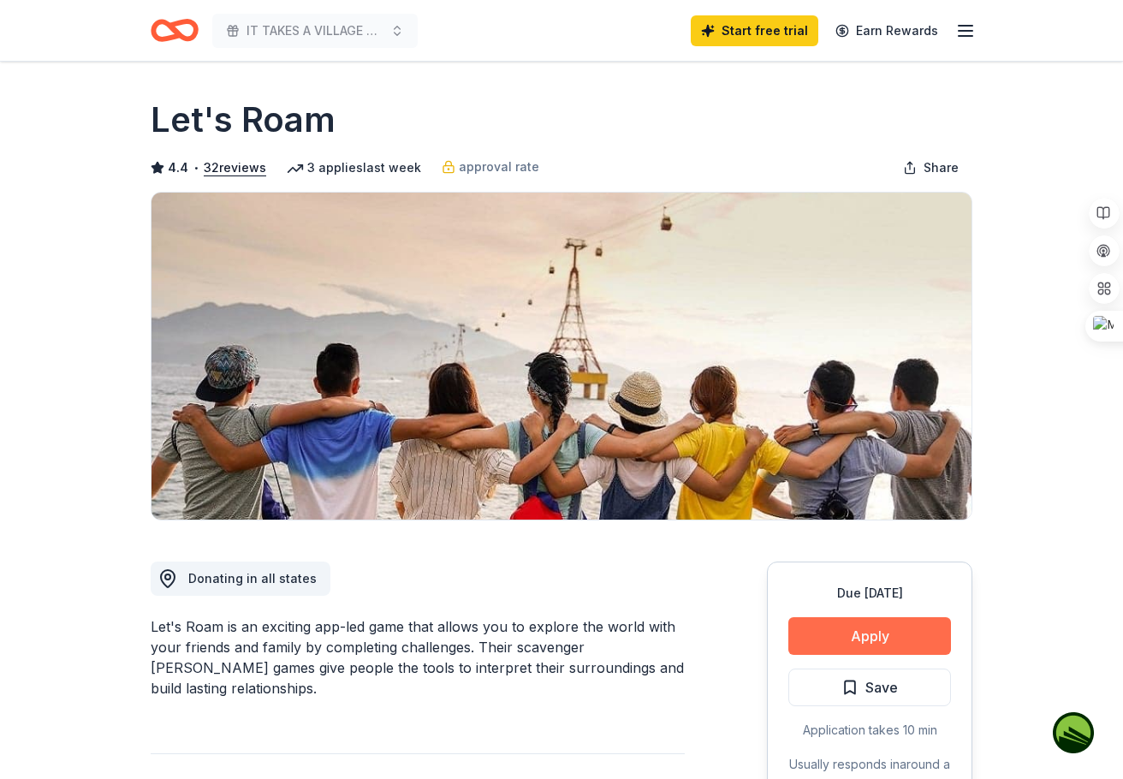
click at [864, 630] on button "Apply" at bounding box center [869, 636] width 163 height 38
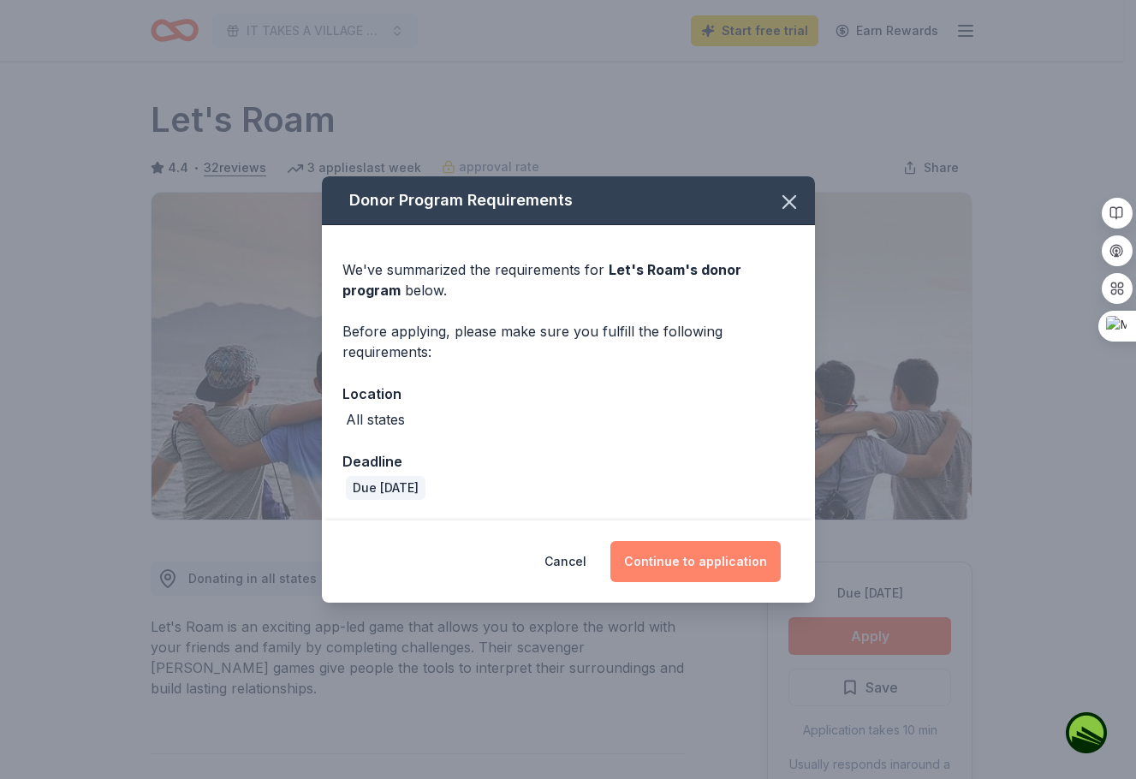
click at [720, 556] on button "Continue to application" at bounding box center [695, 561] width 170 height 41
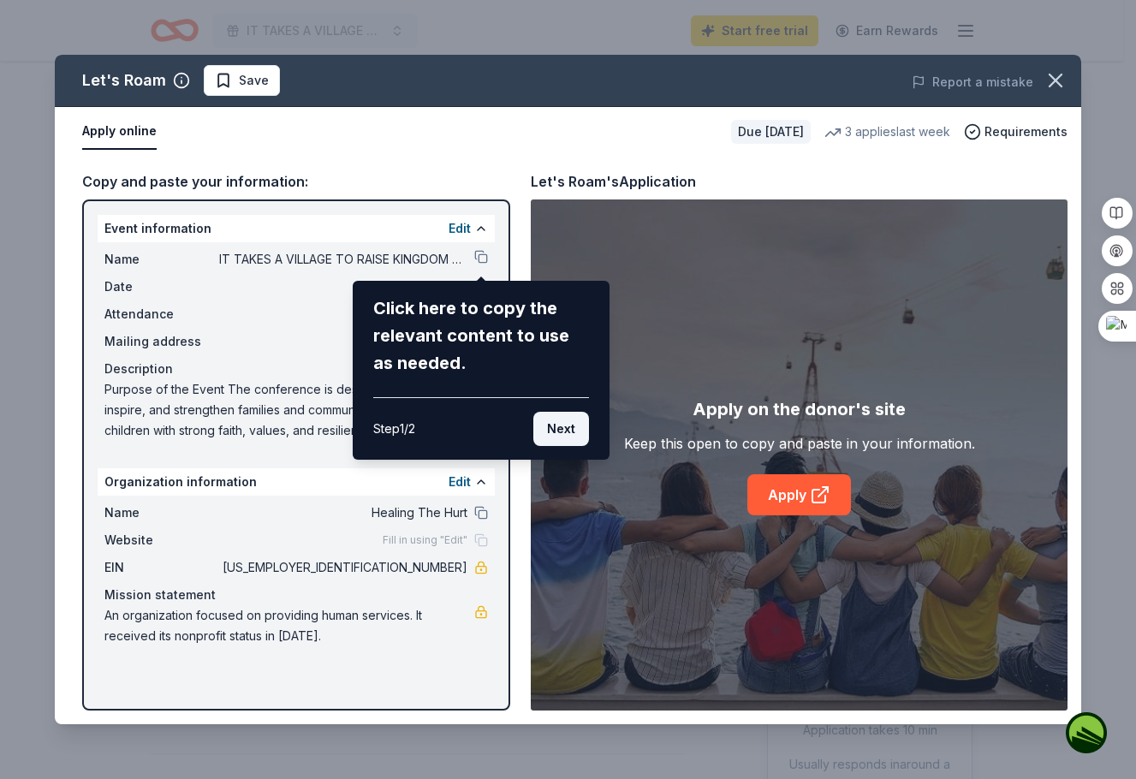
click at [560, 433] on button "Next" at bounding box center [561, 429] width 56 height 34
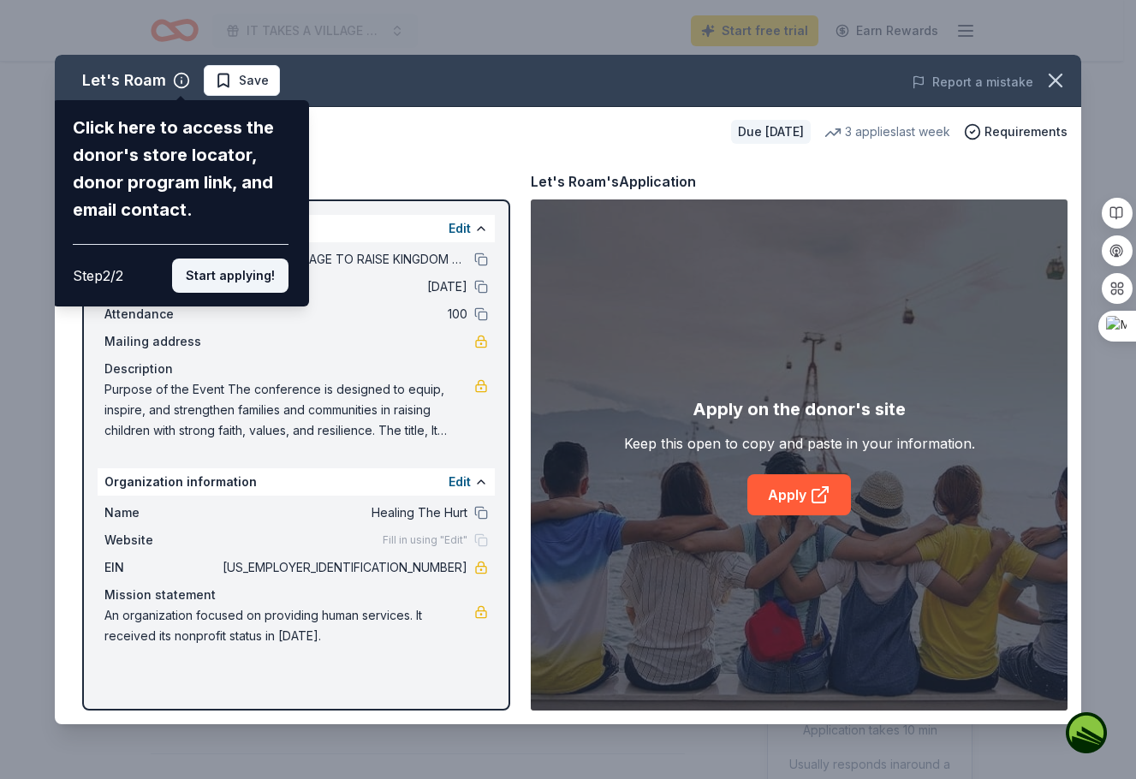
click at [247, 268] on button "Start applying!" at bounding box center [230, 275] width 116 height 34
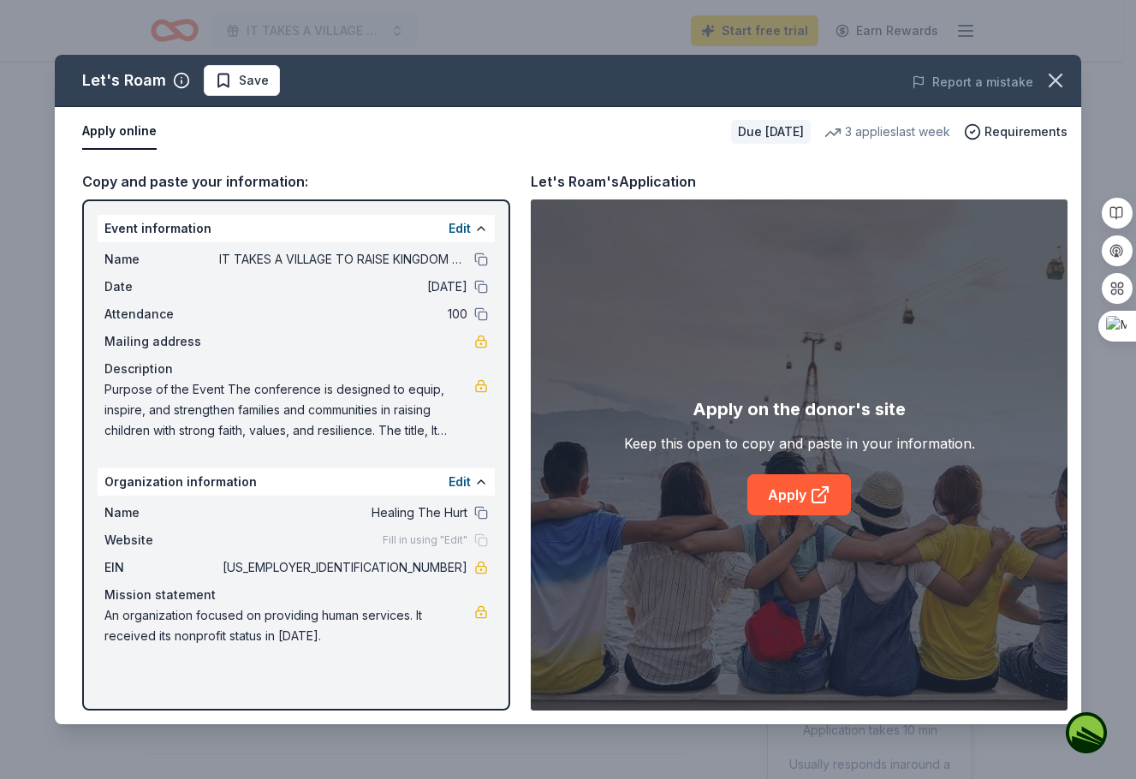
click at [799, 496] on div "Let's Roam Save Report a mistake Apply online Due [DATE] 3 applies last week Re…" at bounding box center [568, 389] width 1026 height 669
click at [784, 505] on link "Apply" at bounding box center [799, 494] width 104 height 41
click at [790, 495] on link "Apply" at bounding box center [799, 494] width 104 height 41
